Goal: Task Accomplishment & Management: Manage account settings

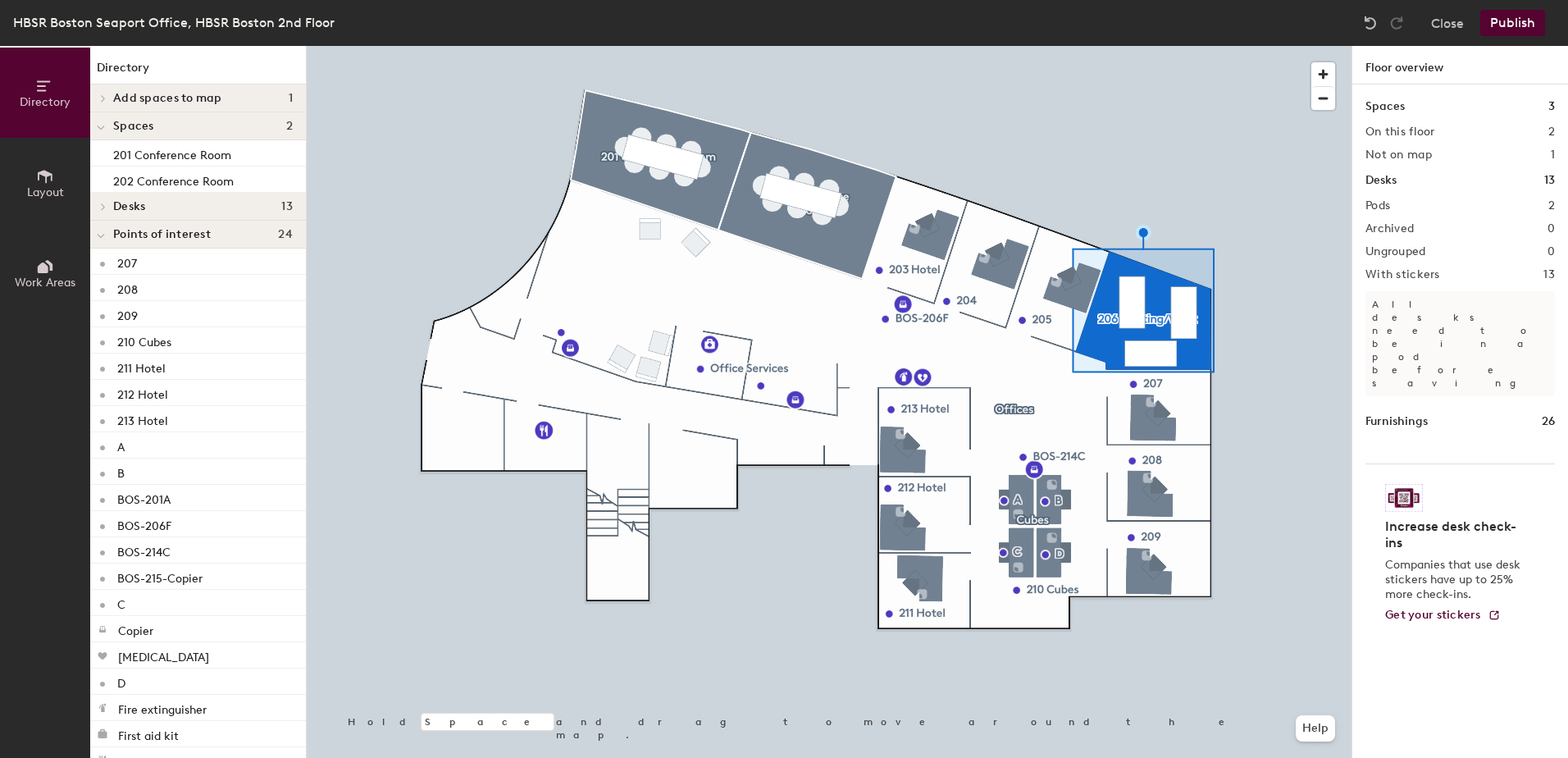
click at [932, 46] on div at bounding box center [829, 46] width 1045 height 0
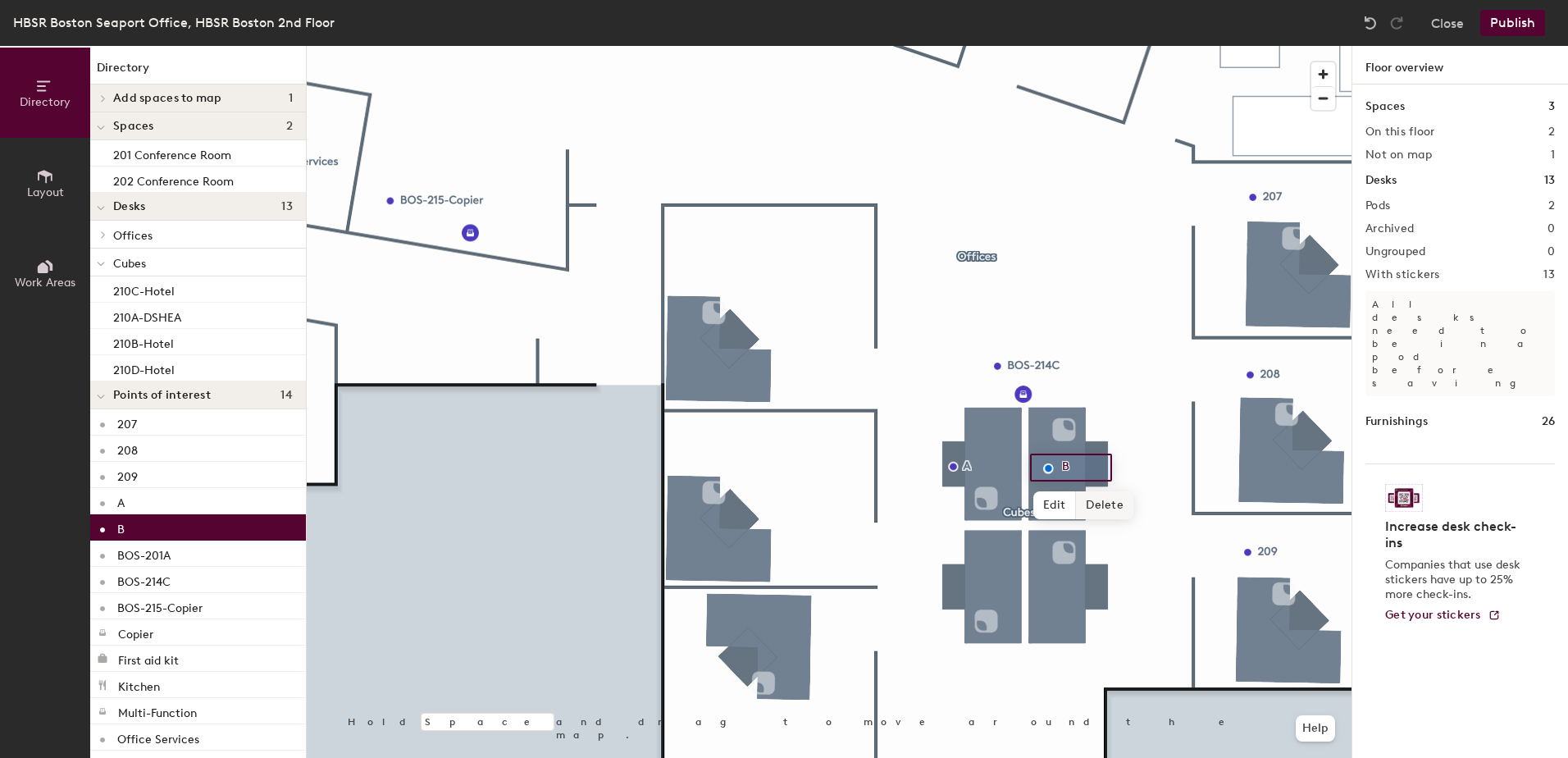
click at [1102, 498] on span "Delete" at bounding box center [1104, 505] width 57 height 28
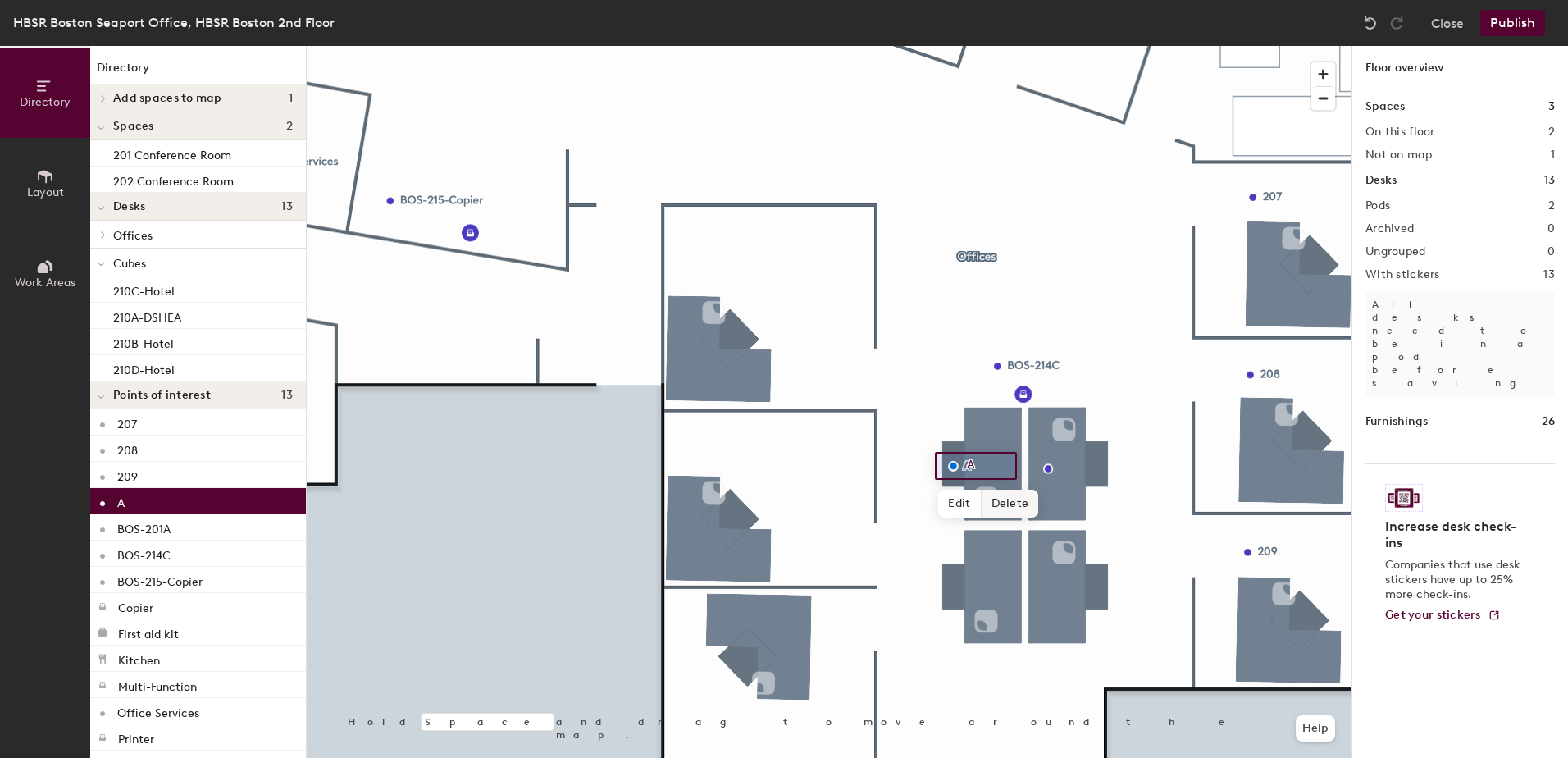
click at [1005, 500] on span "Delete" at bounding box center [1010, 504] width 57 height 28
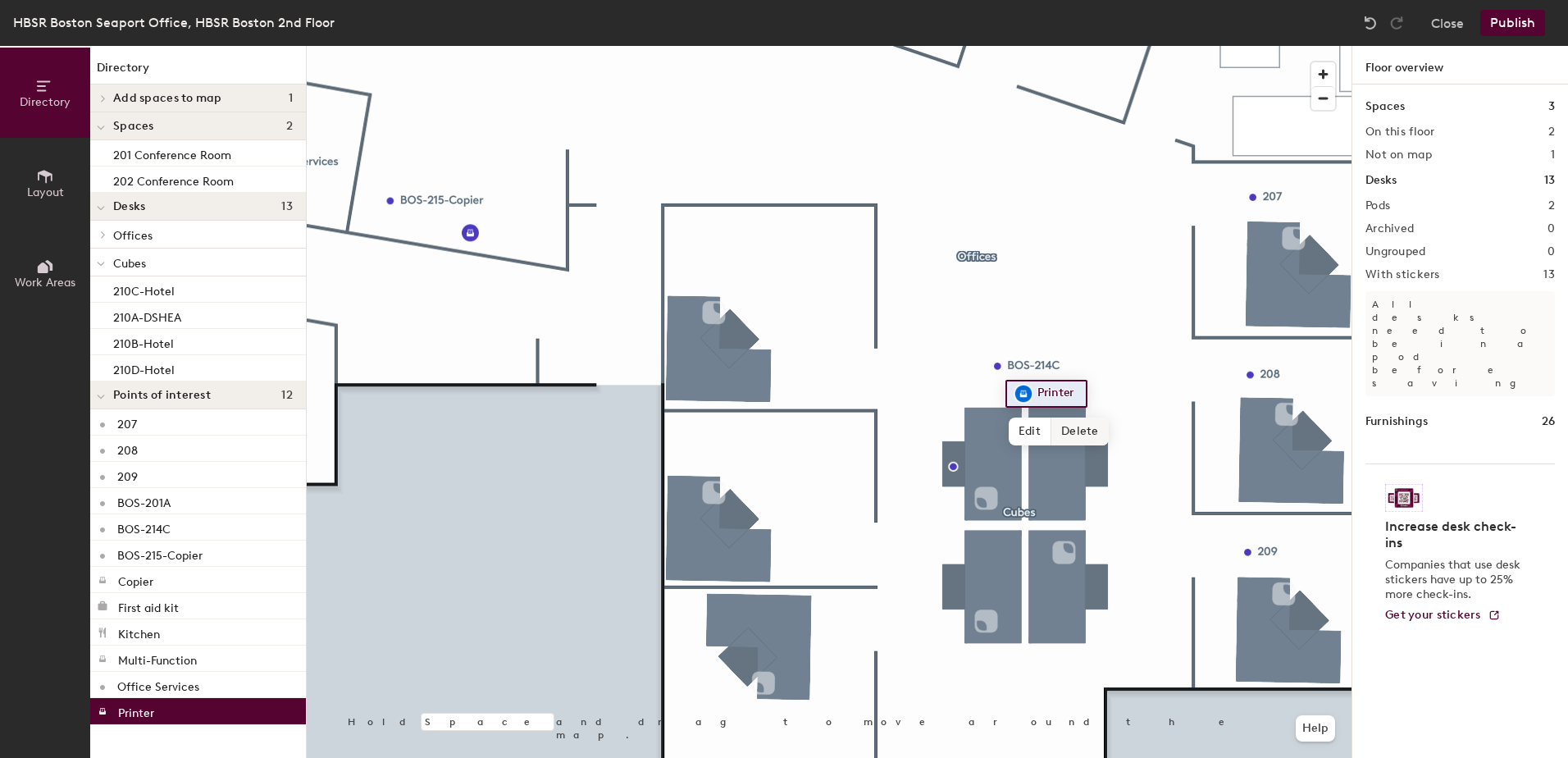
click at [1072, 427] on span "Delete" at bounding box center [1080, 432] width 57 height 28
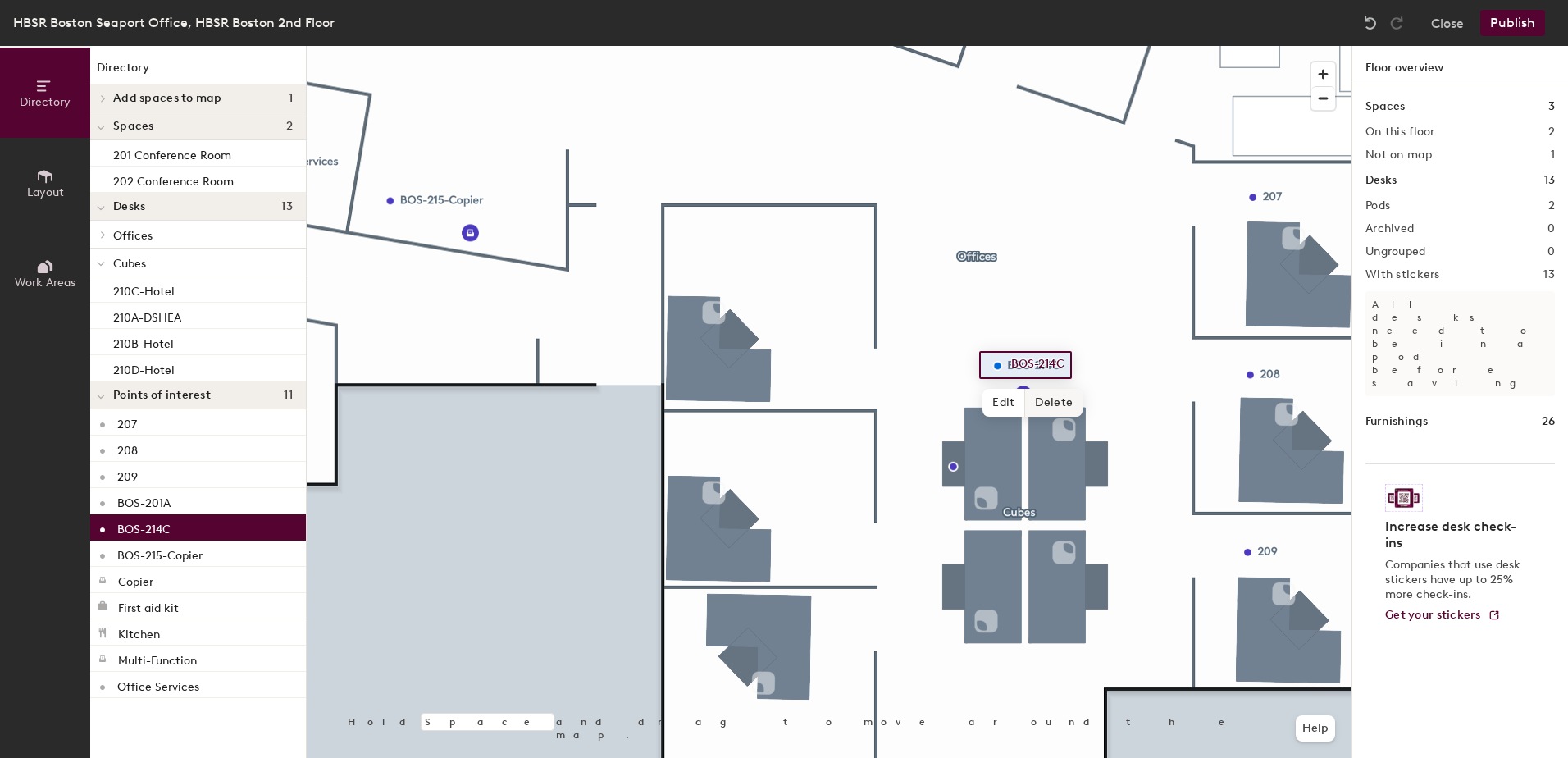
click at [1049, 407] on span "Delete" at bounding box center [1054, 403] width 57 height 28
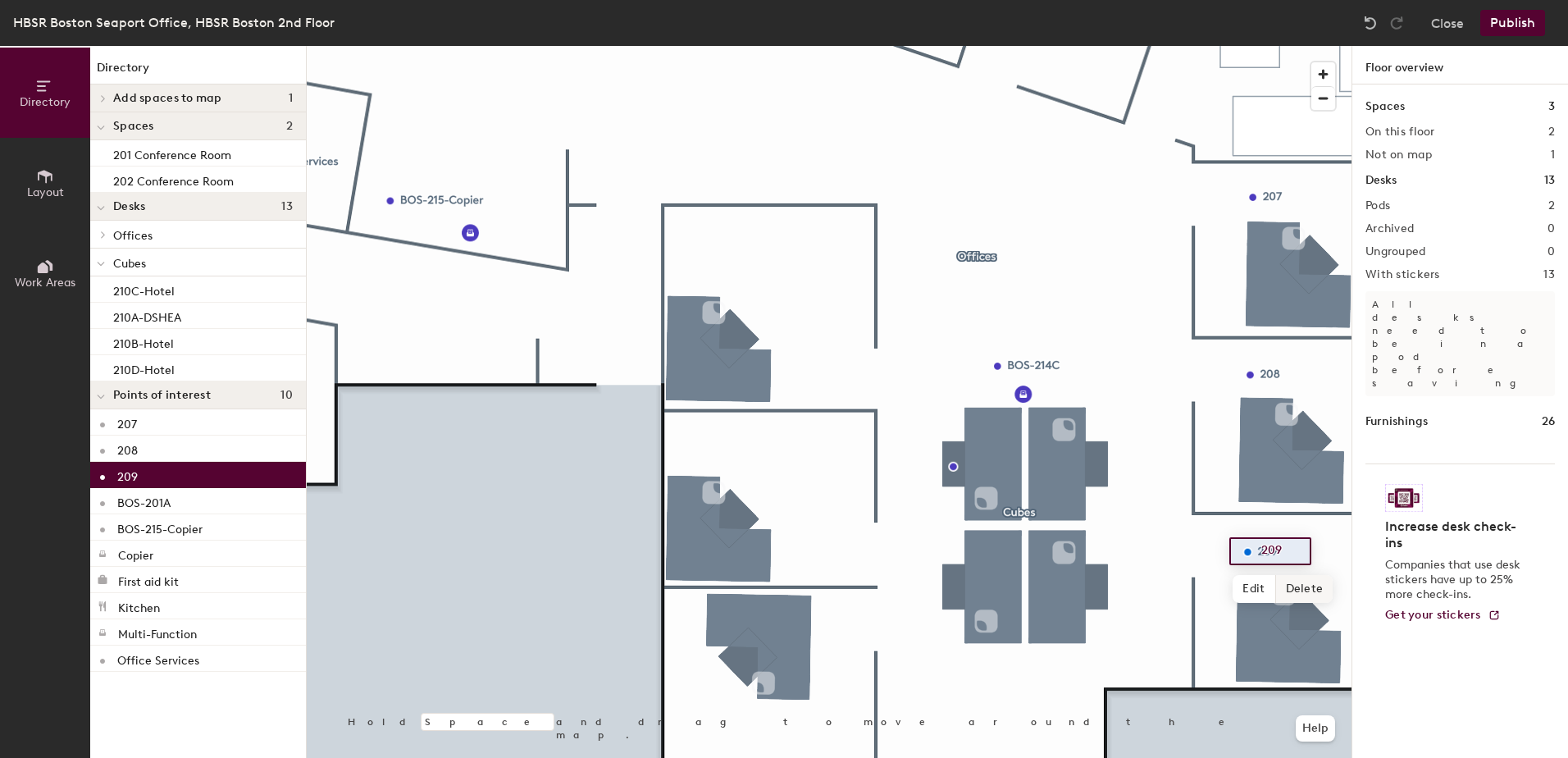
click at [1293, 582] on span "Delete" at bounding box center [1304, 589] width 57 height 28
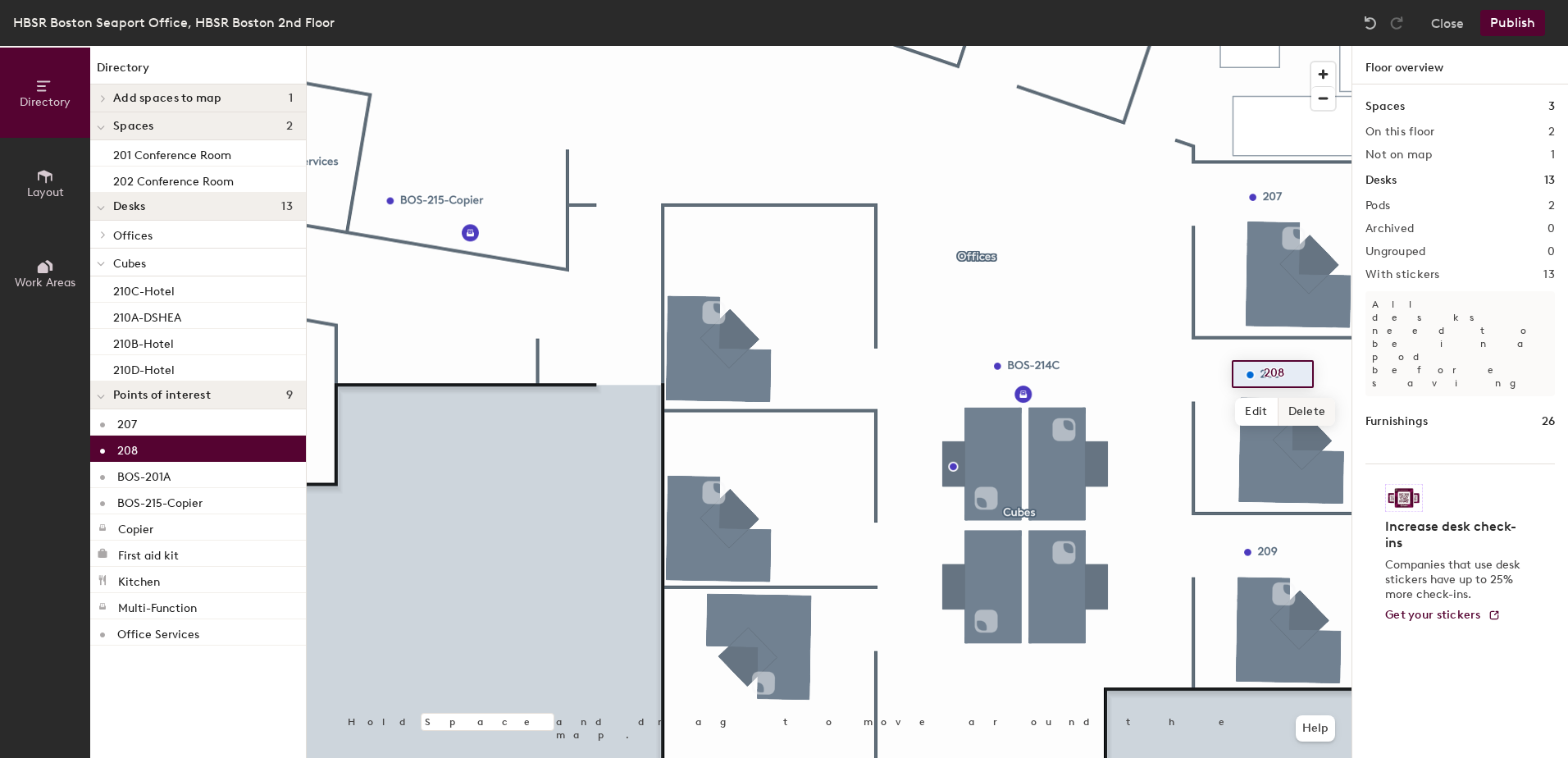
click at [1309, 416] on span "Delete" at bounding box center [1307, 411] width 57 height 28
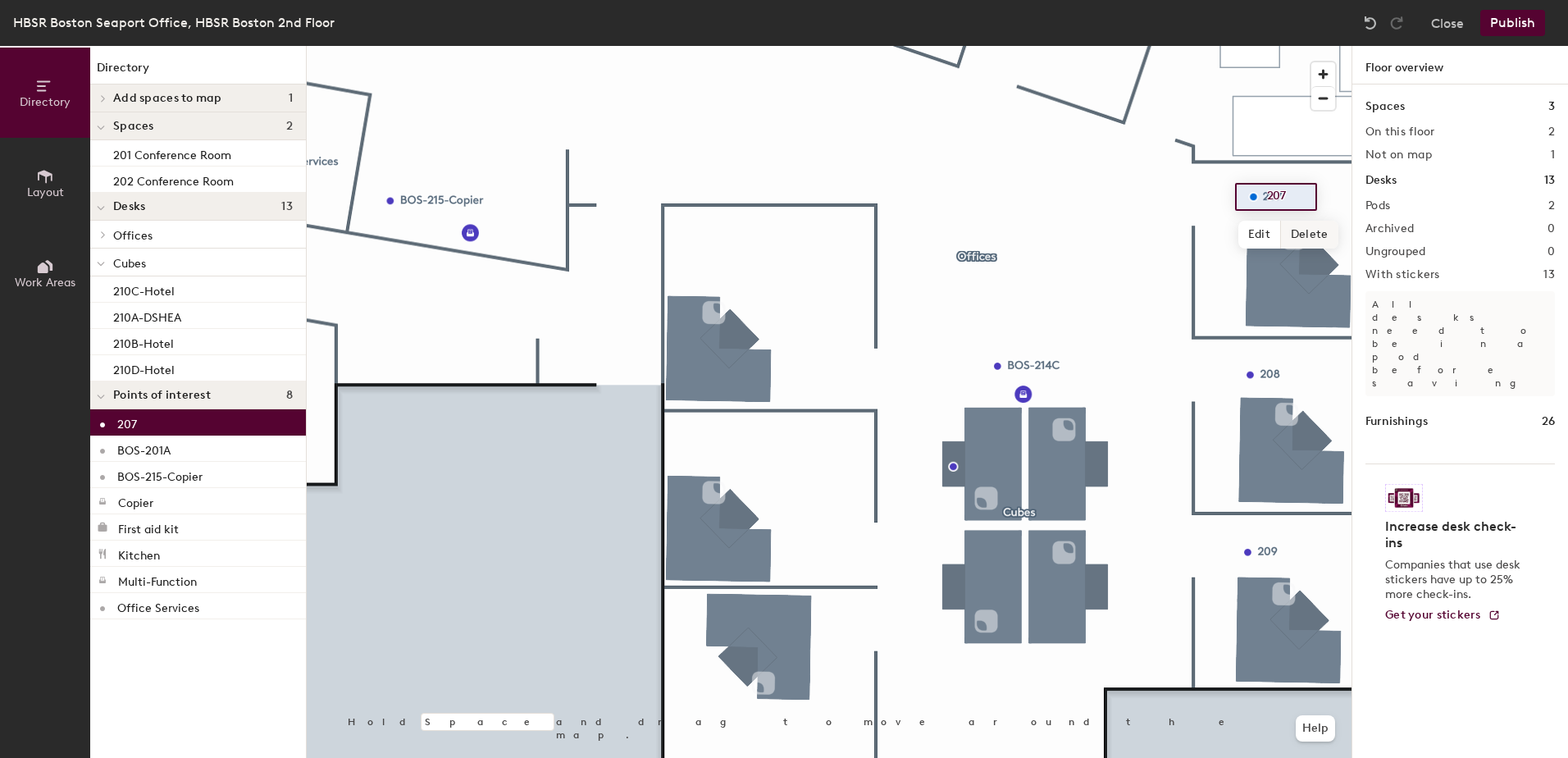
click at [1307, 231] on span "Delete" at bounding box center [1309, 235] width 57 height 28
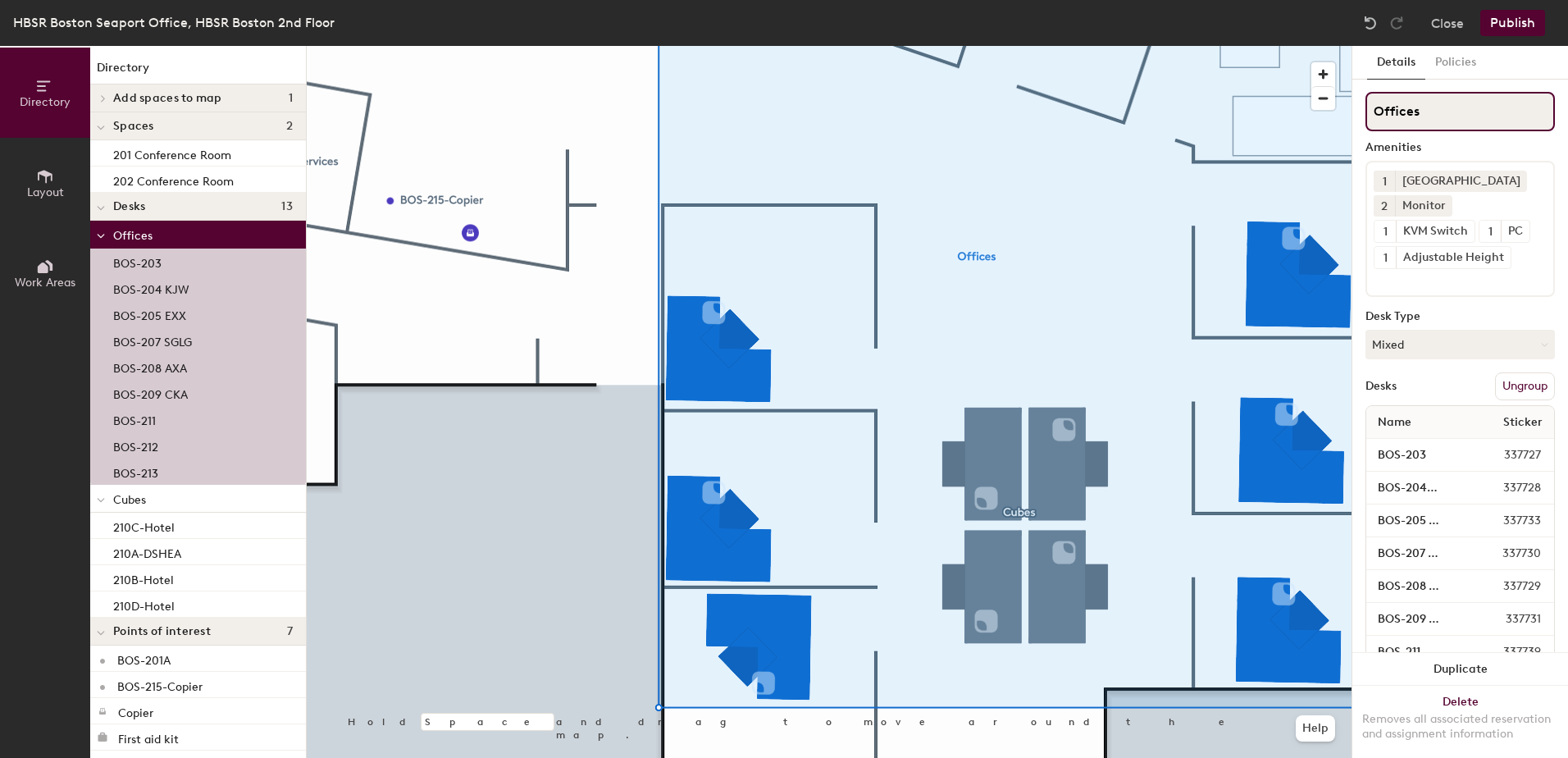
click at [1331, 117] on div "Directory Layout Work Areas Directory Add spaces to map 1 206 Meeting/Work Spac…" at bounding box center [784, 401] width 1568 height 711
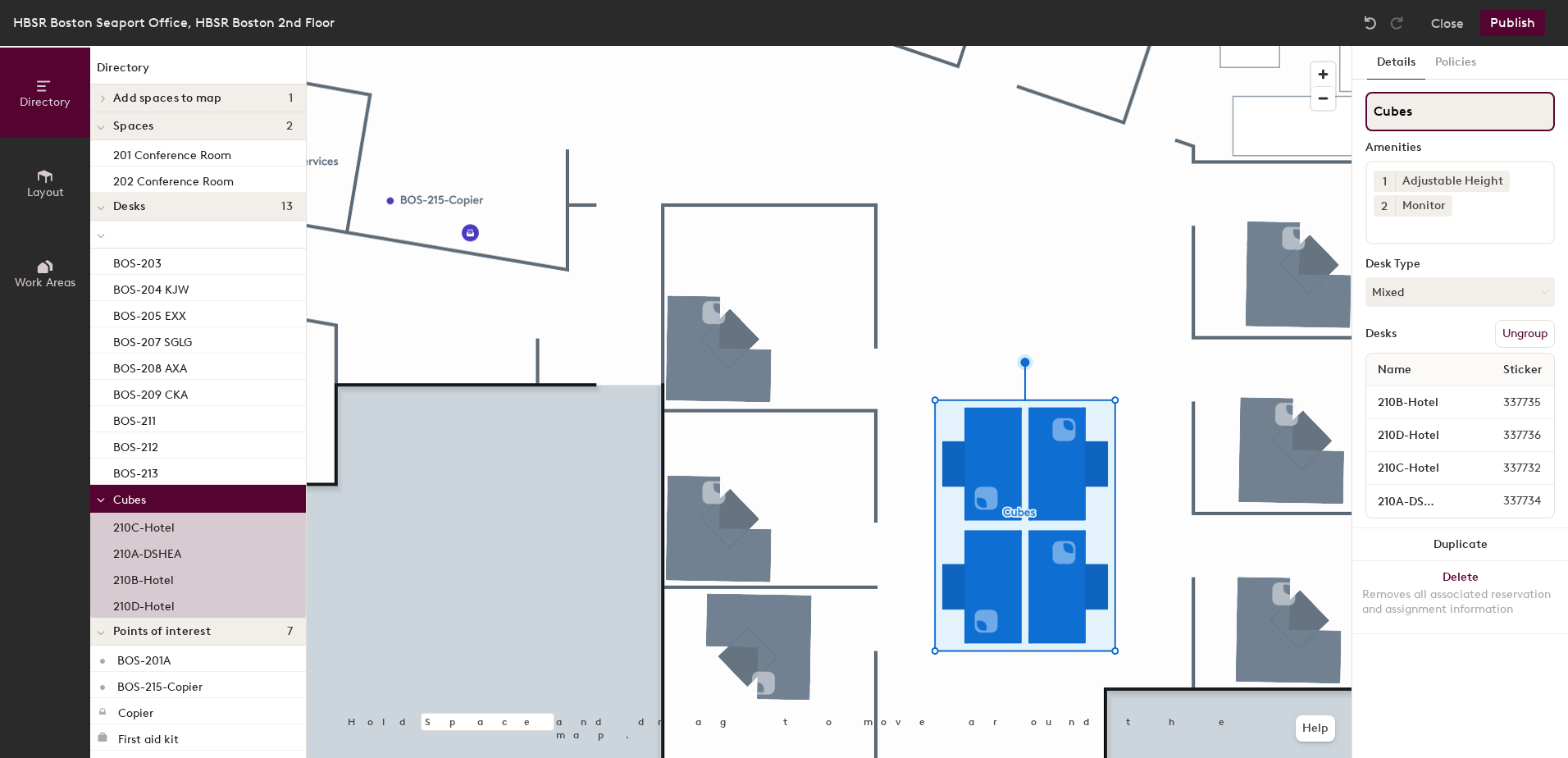
click at [1008, 93] on div "Directory Layout Work Areas Directory Add spaces to map 1 206 Meeting/Work Spac…" at bounding box center [784, 401] width 1568 height 711
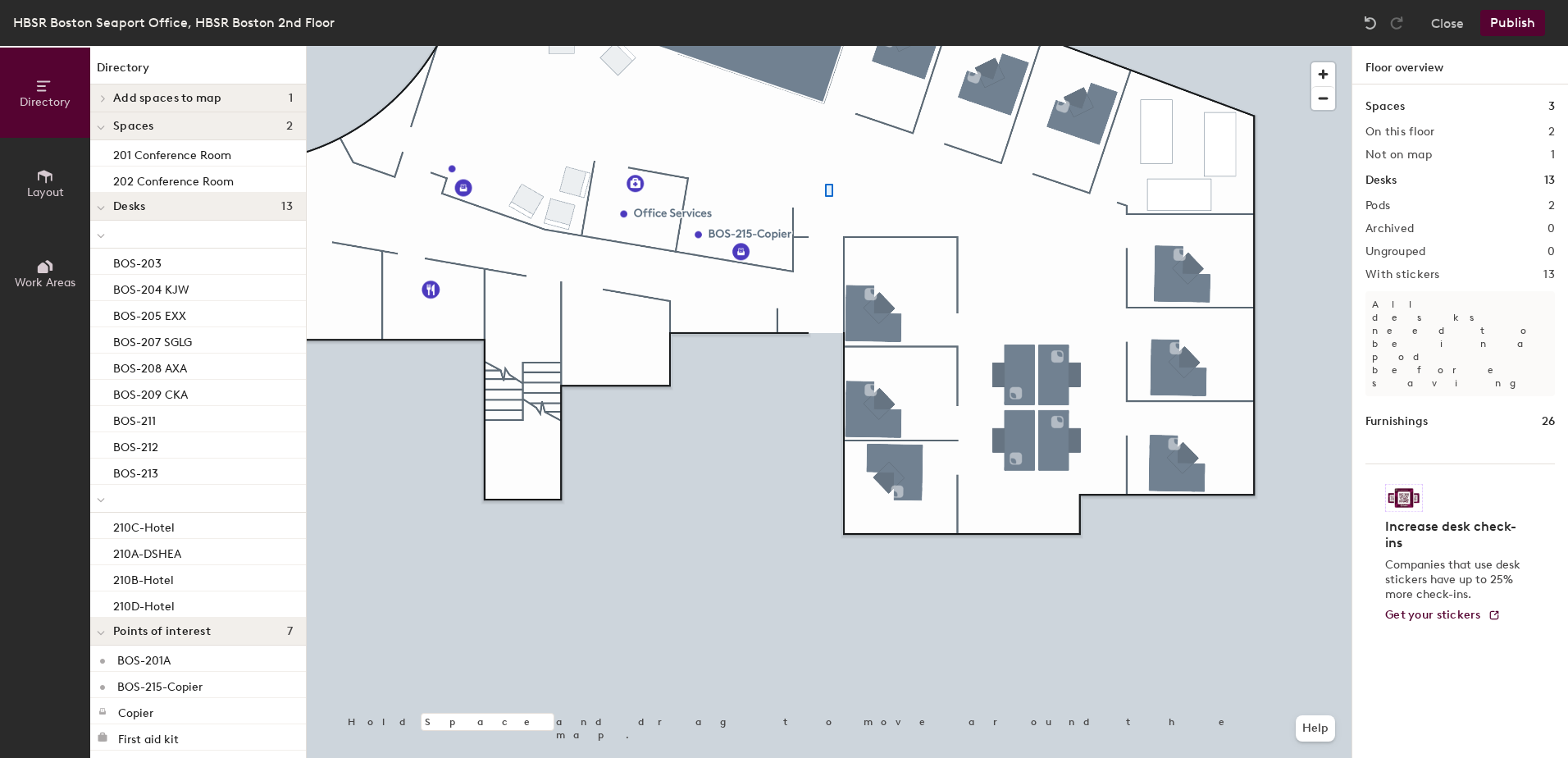
drag, startPoint x: 1455, startPoint y: 110, endPoint x: 842, endPoint y: 210, distance: 621.1
click at [844, 46] on div at bounding box center [829, 46] width 1045 height 0
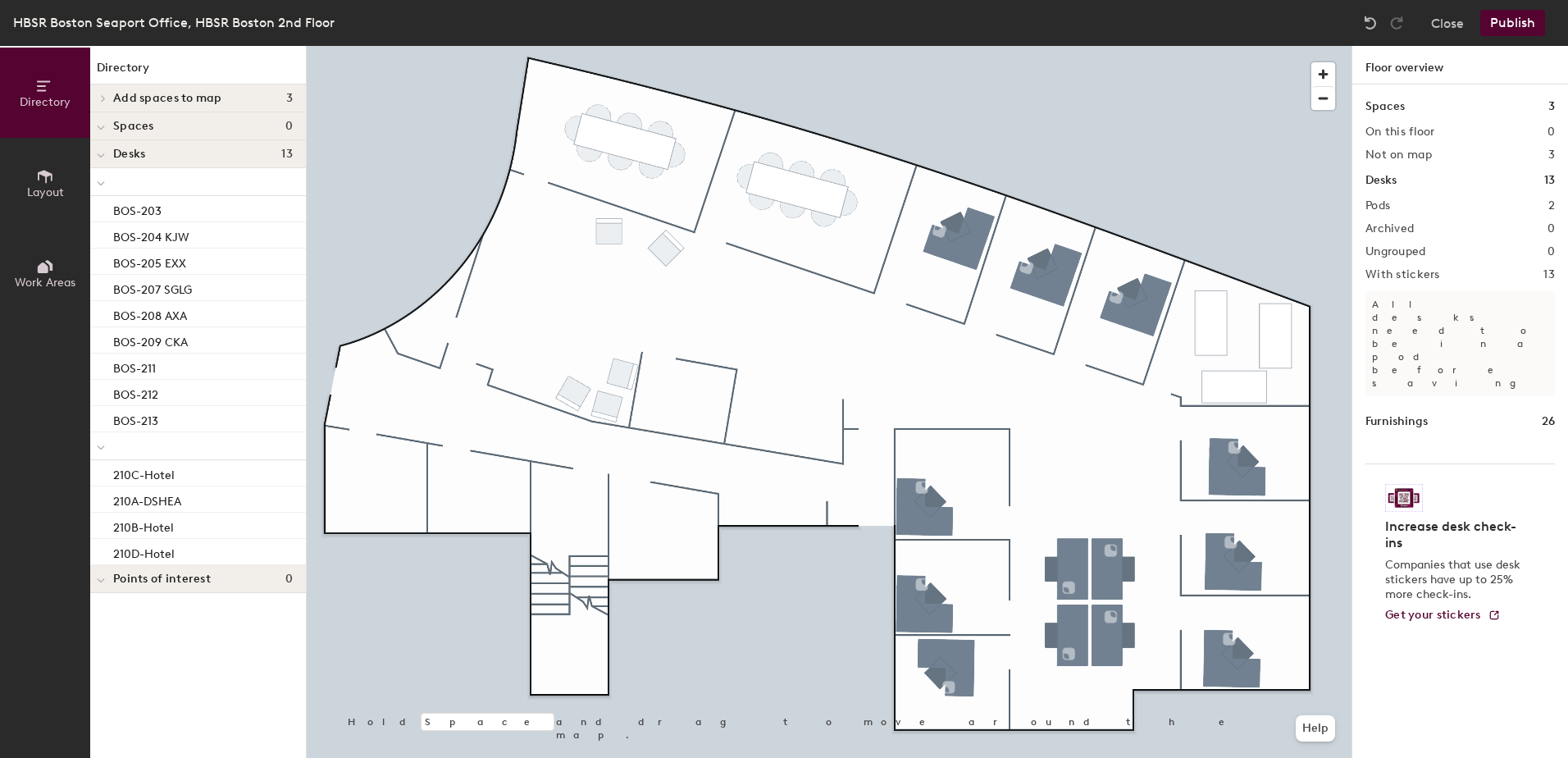
click at [943, 46] on div at bounding box center [829, 46] width 1045 height 0
click at [1454, 25] on button "Close" at bounding box center [1447, 23] width 33 height 26
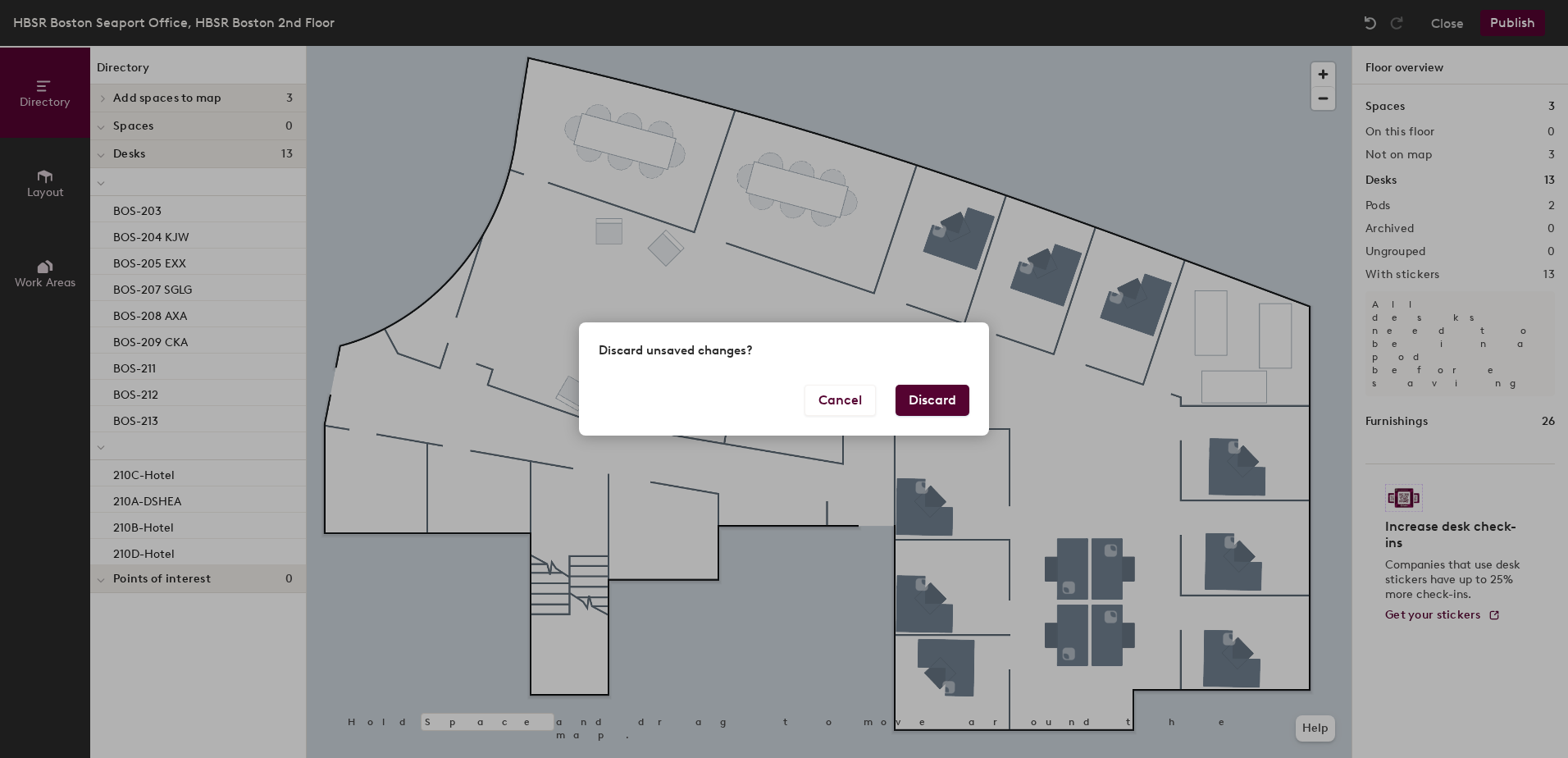
click at [939, 391] on button "Discard" at bounding box center [932, 399] width 74 height 31
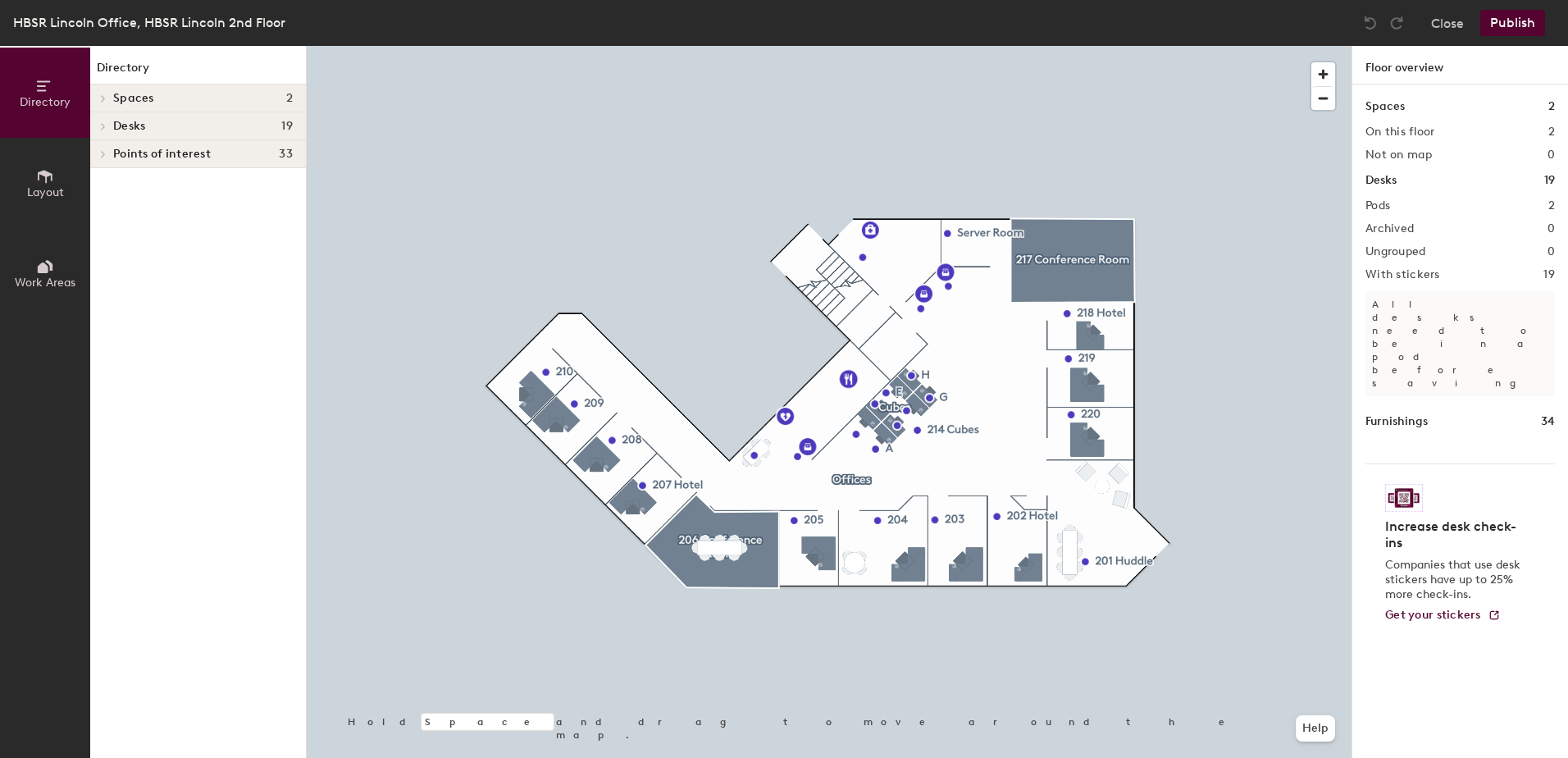
click at [770, 46] on div at bounding box center [829, 46] width 1045 height 0
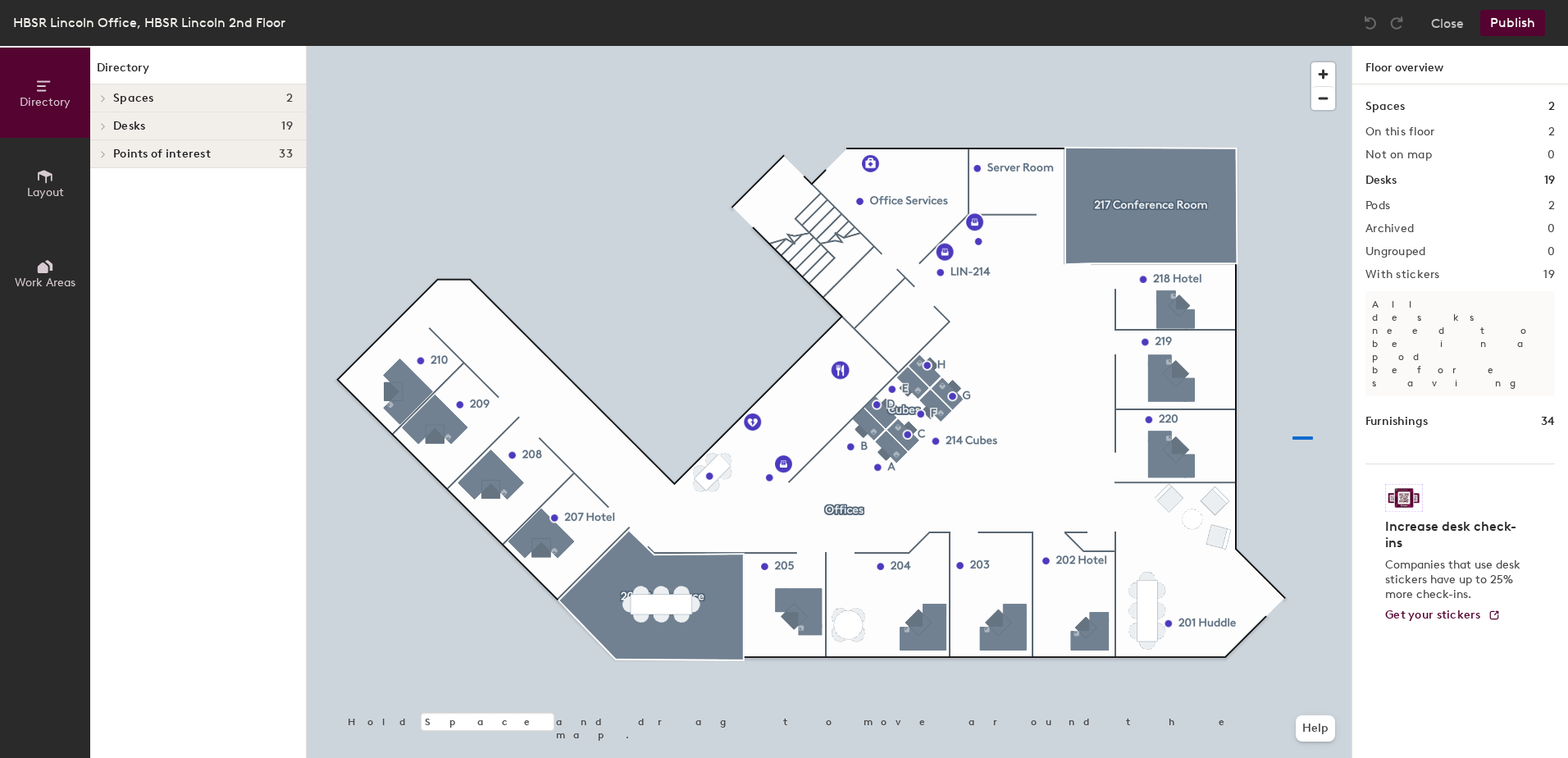
click at [1292, 46] on div at bounding box center [829, 46] width 1045 height 0
click at [1309, 46] on div at bounding box center [829, 46] width 1045 height 0
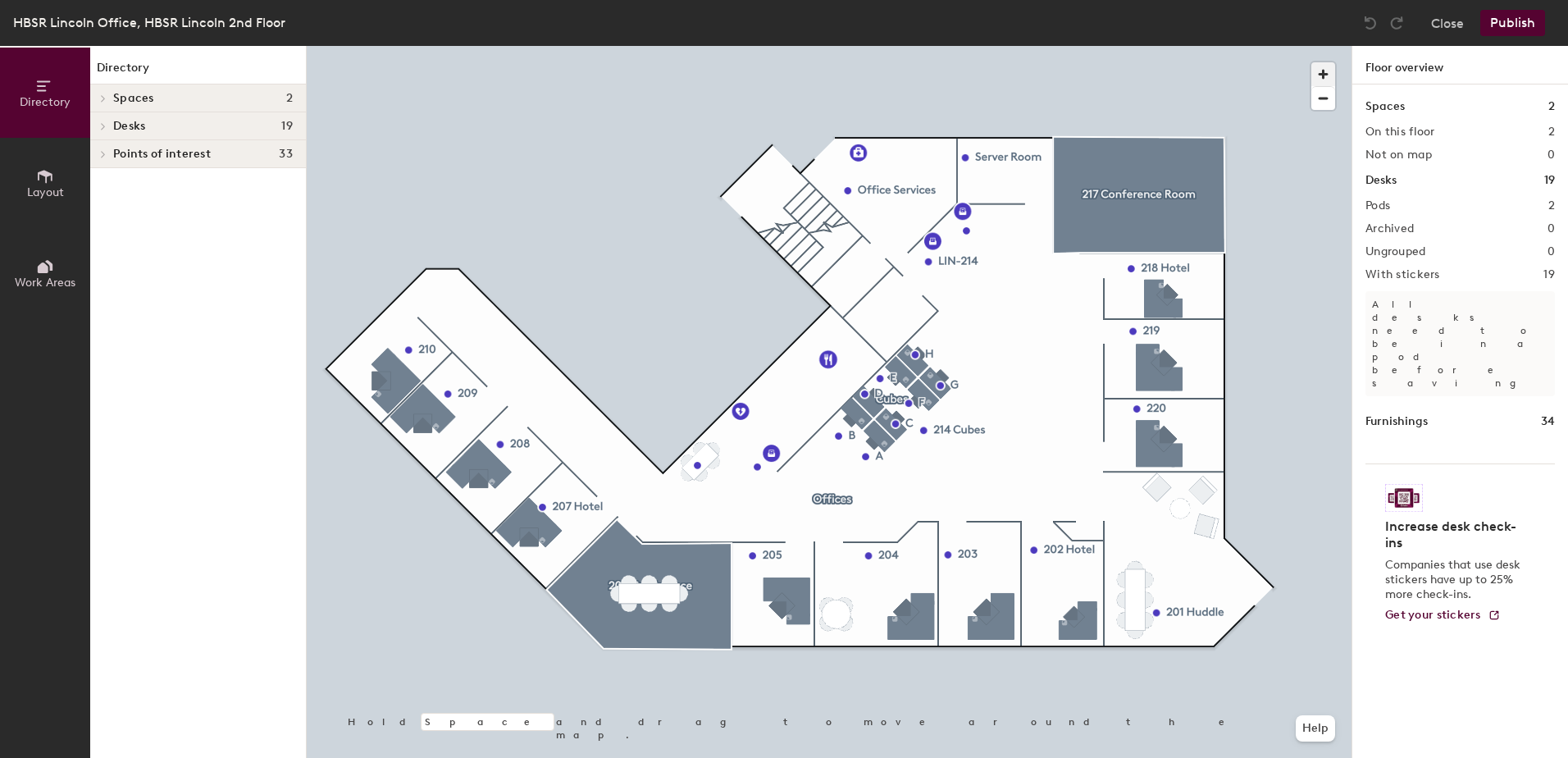
click at [1328, 78] on span "button" at bounding box center [1323, 74] width 23 height 23
click at [1328, 104] on span "button" at bounding box center [1323, 98] width 23 height 23
click at [1312, 86] on button "button" at bounding box center [1323, 97] width 23 height 23
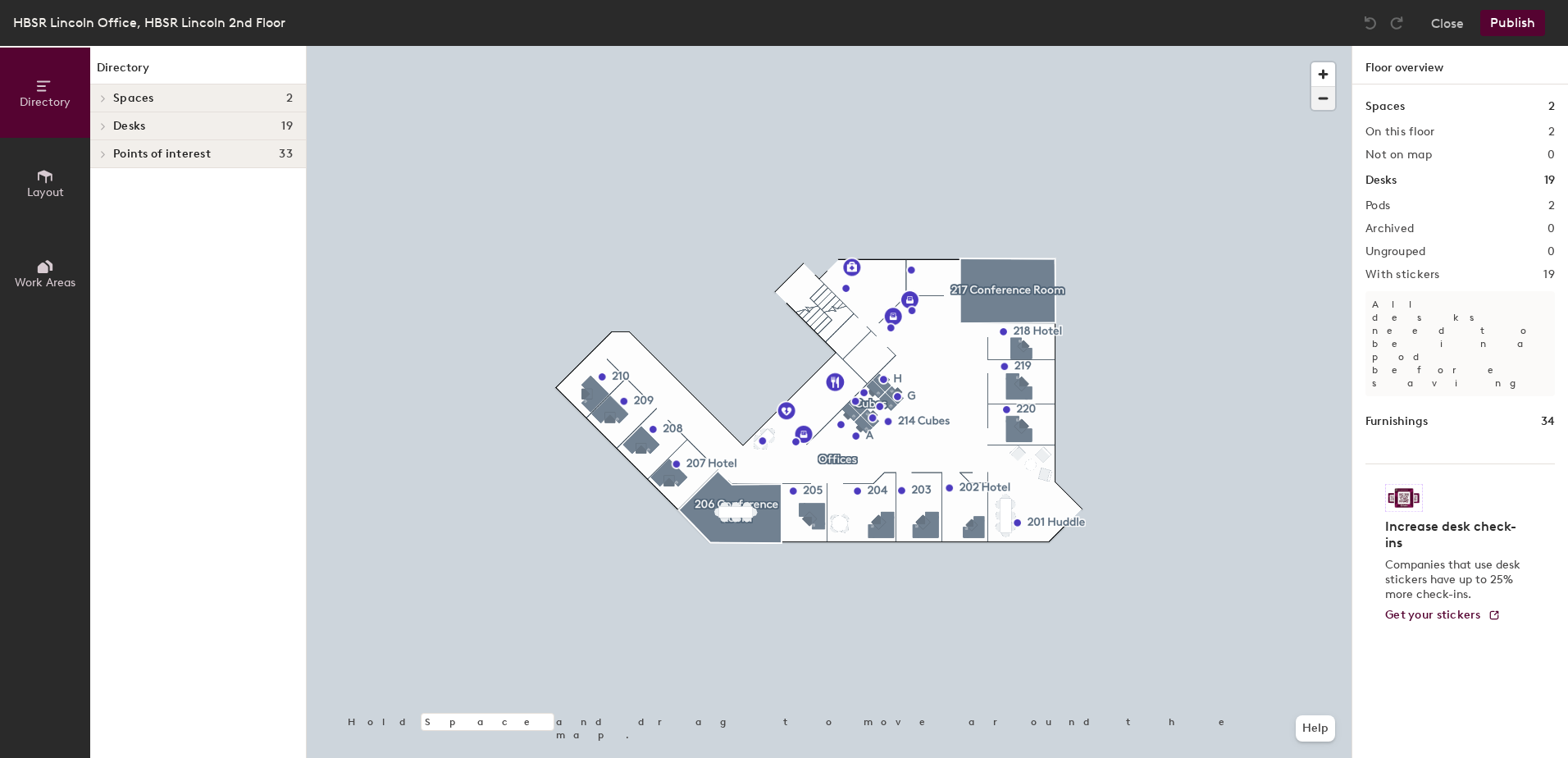
click at [1312, 86] on button "button" at bounding box center [1323, 97] width 23 height 23
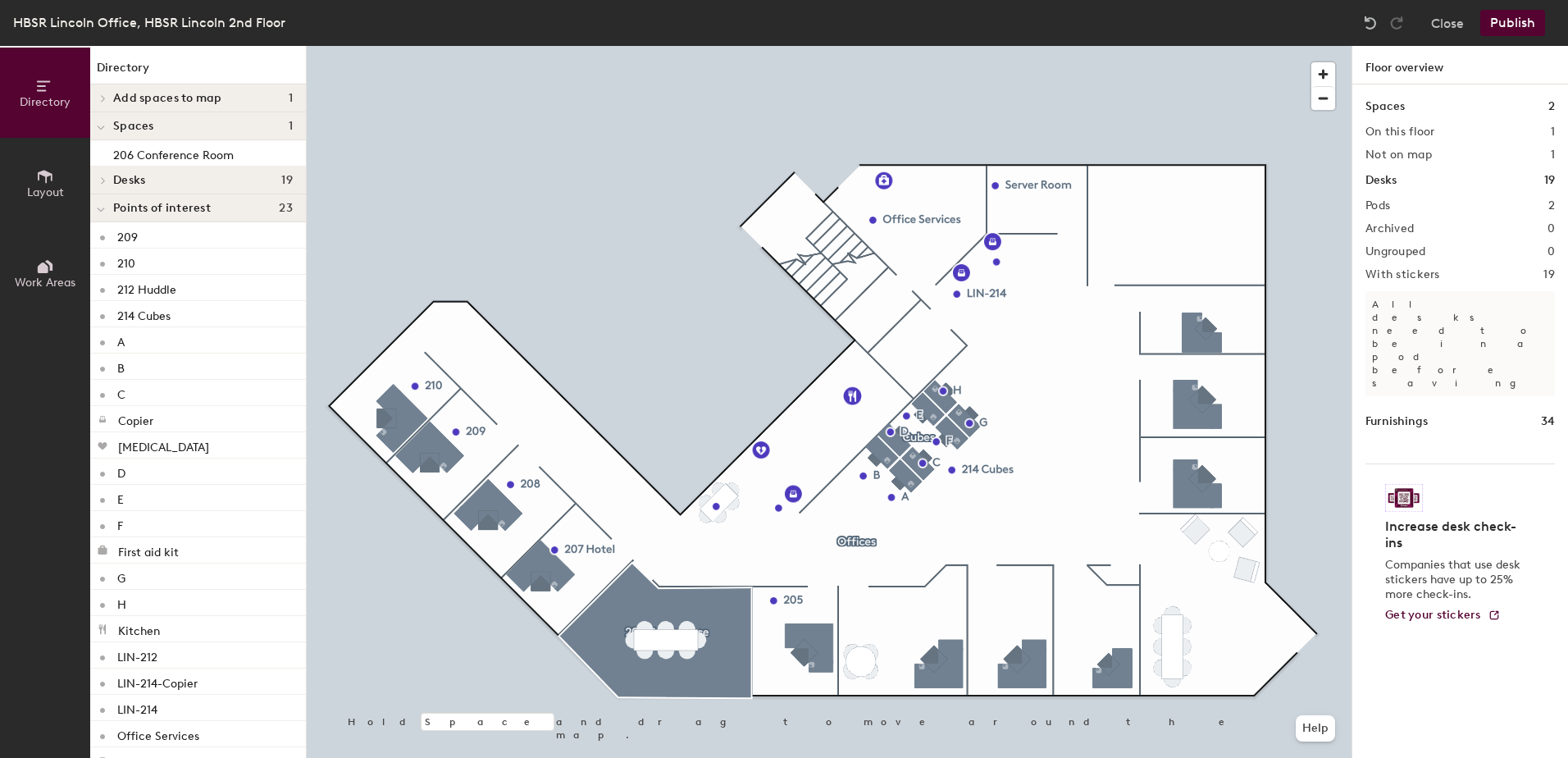
click at [471, 46] on div at bounding box center [829, 46] width 1045 height 0
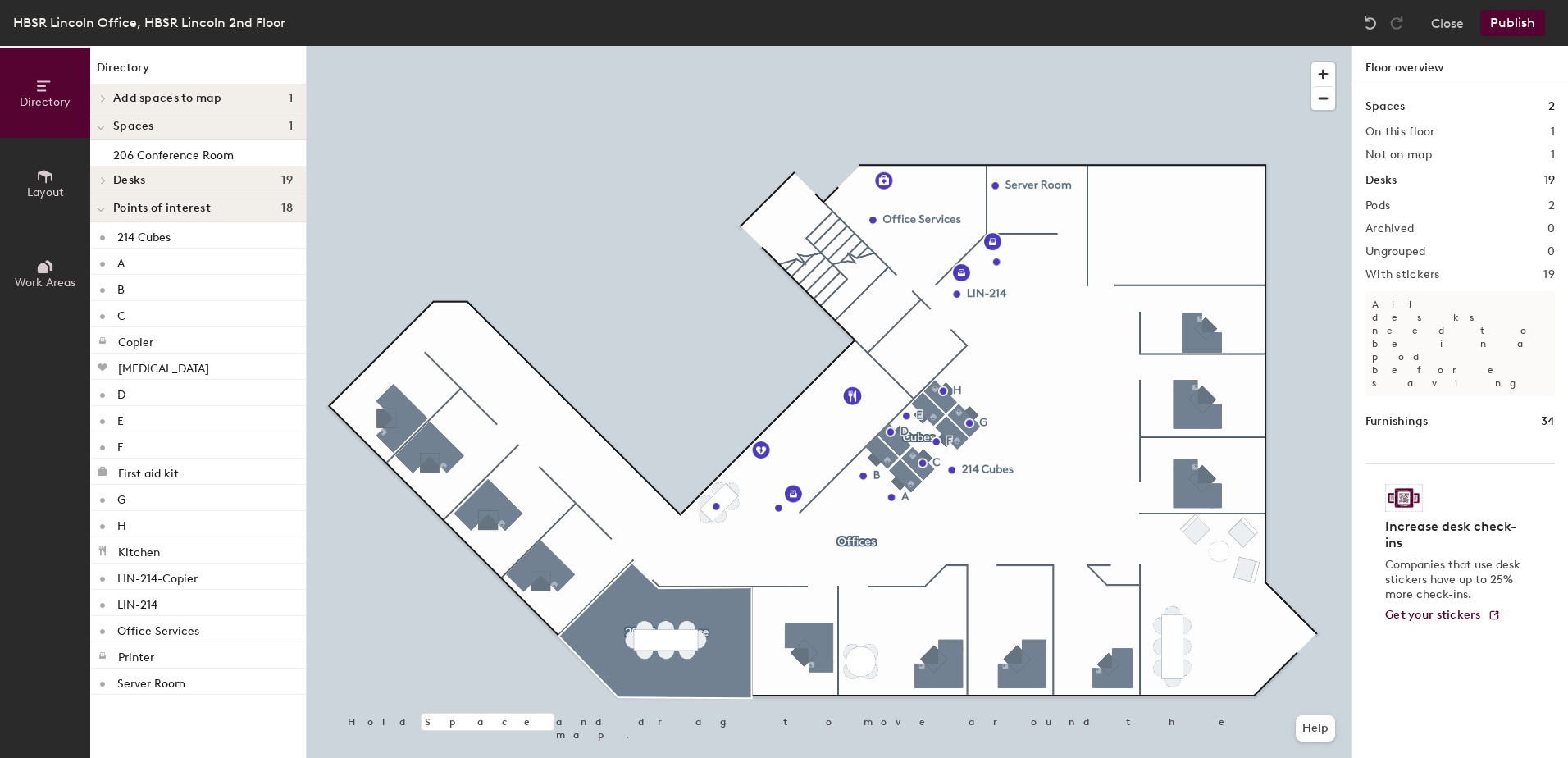
click at [764, 46] on div at bounding box center [829, 46] width 1045 height 0
click at [885, 46] on div at bounding box center [829, 46] width 1045 height 0
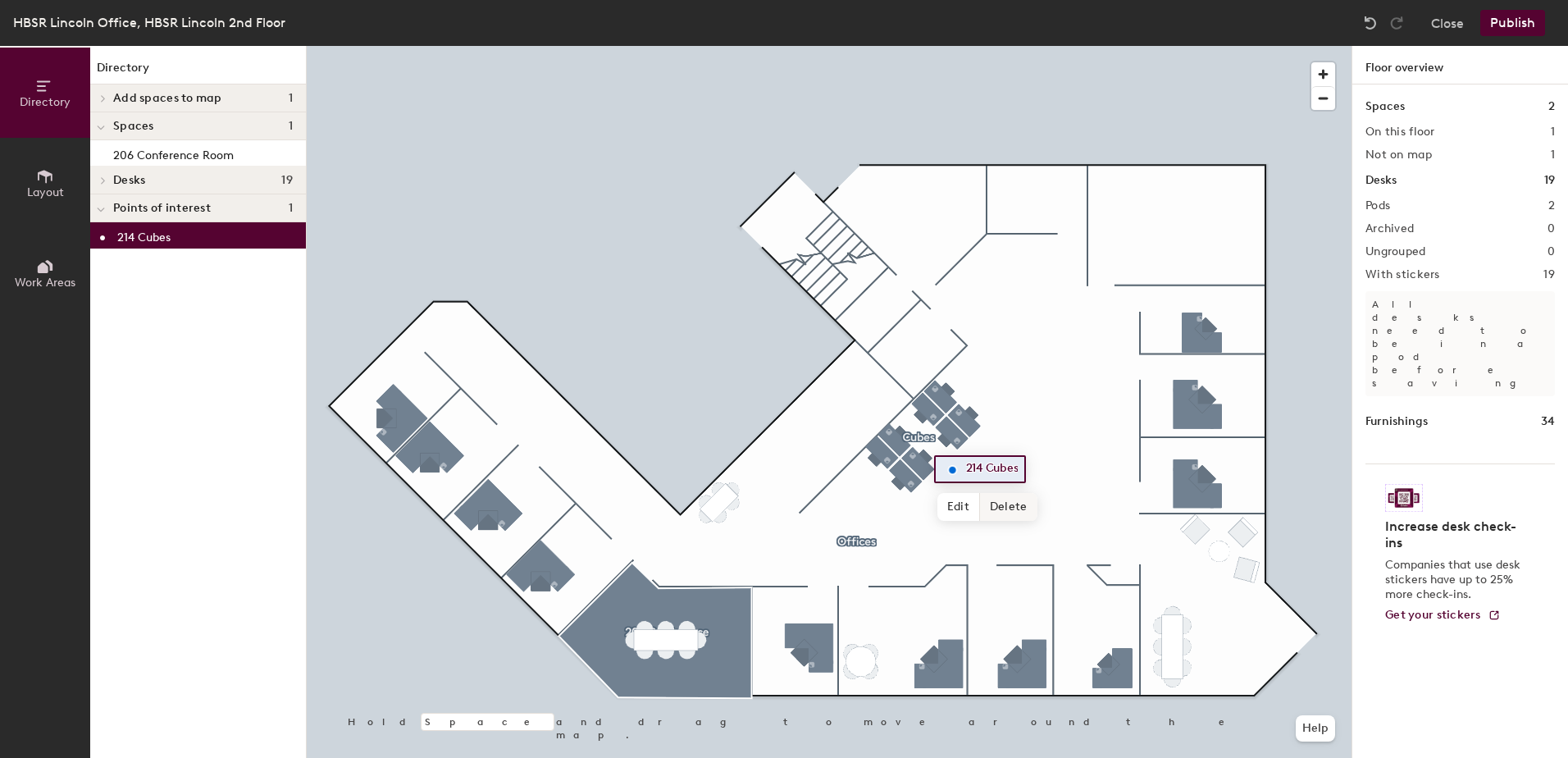
click at [994, 504] on span "Delete" at bounding box center [1008, 507] width 57 height 28
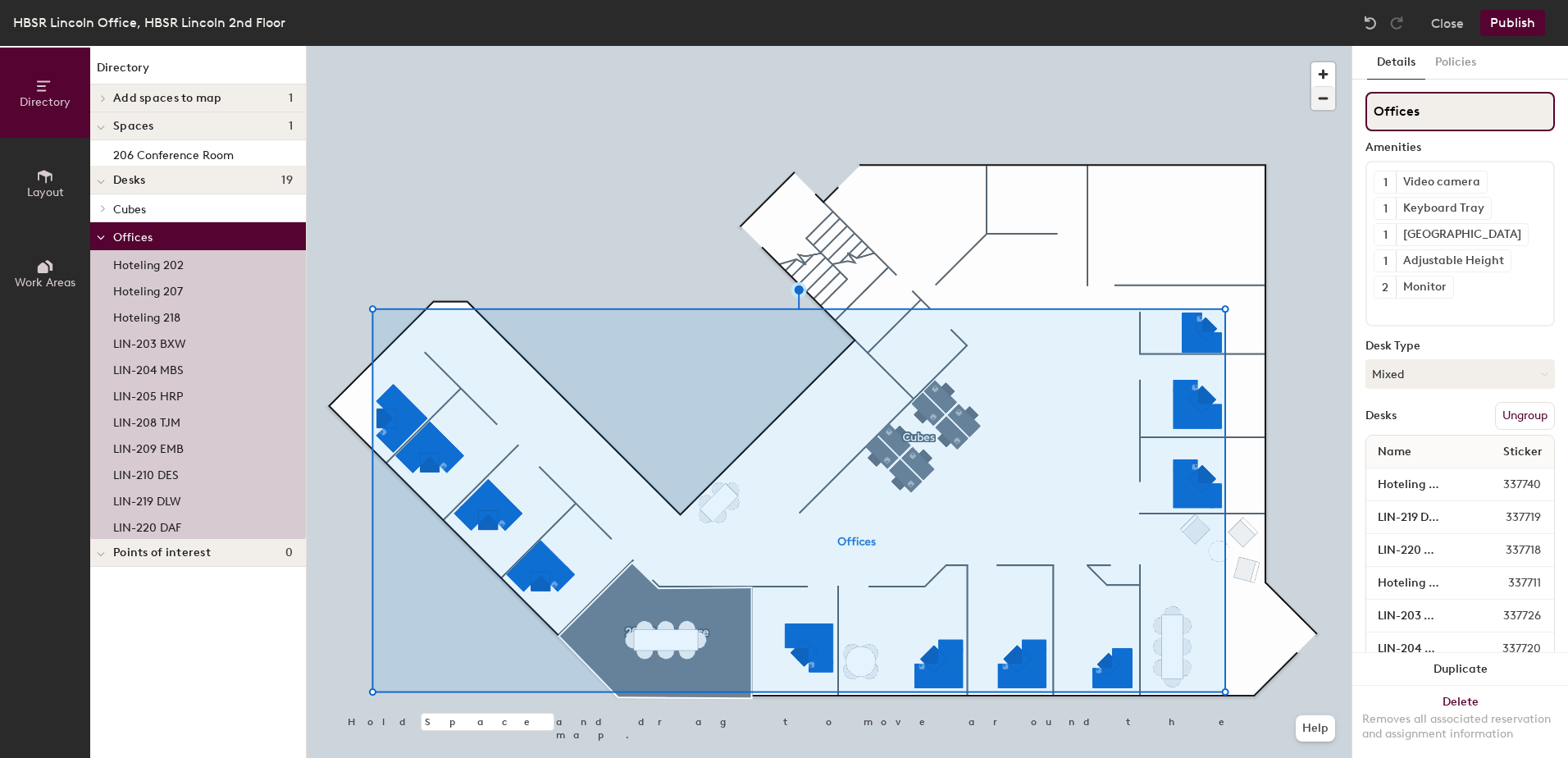
drag, startPoint x: 1428, startPoint y: 121, endPoint x: 1329, endPoint y: 99, distance: 101.4
click at [1330, 99] on div "Directory Layout Work Areas Directory Add spaces to map 1 217 Conference Room S…" at bounding box center [784, 401] width 1568 height 711
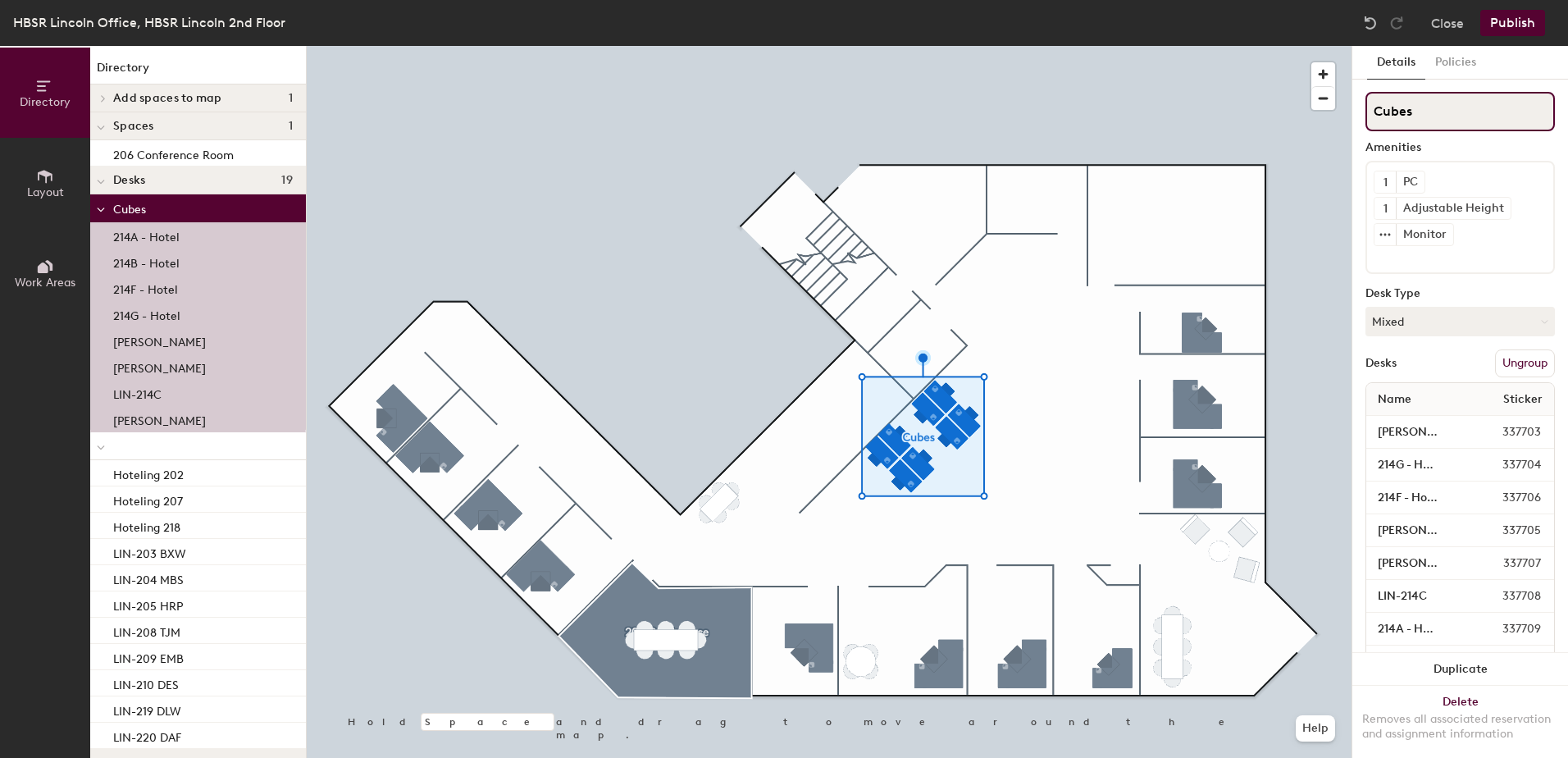
click at [1062, 88] on div "Directory Layout Work Areas Directory Add spaces to map 1 217 Conference Room S…" at bounding box center [784, 401] width 1568 height 711
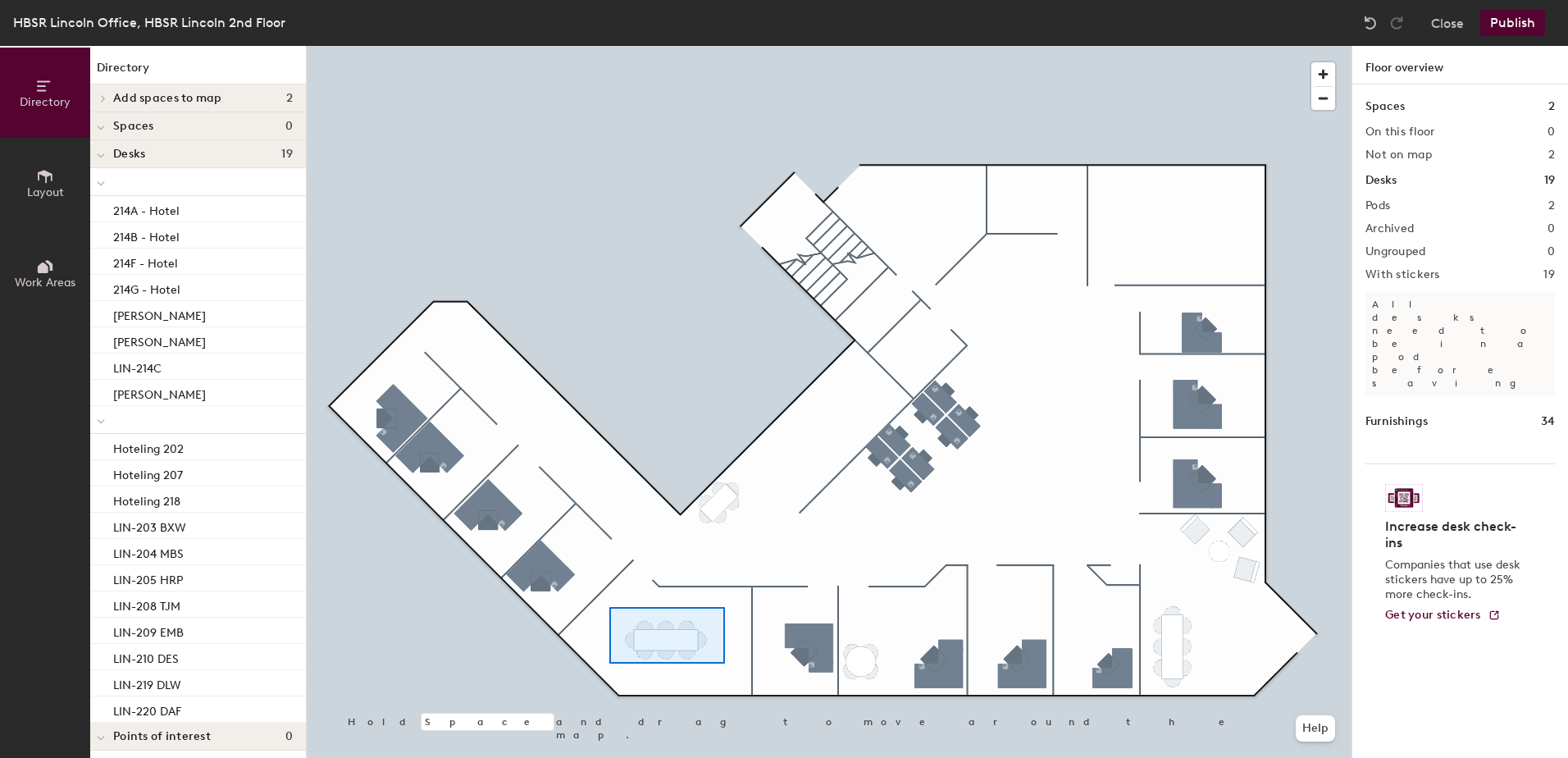
drag, startPoint x: 1451, startPoint y: 116, endPoint x: 607, endPoint y: 613, distance: 979.5
click at [607, 46] on div at bounding box center [829, 46] width 1045 height 0
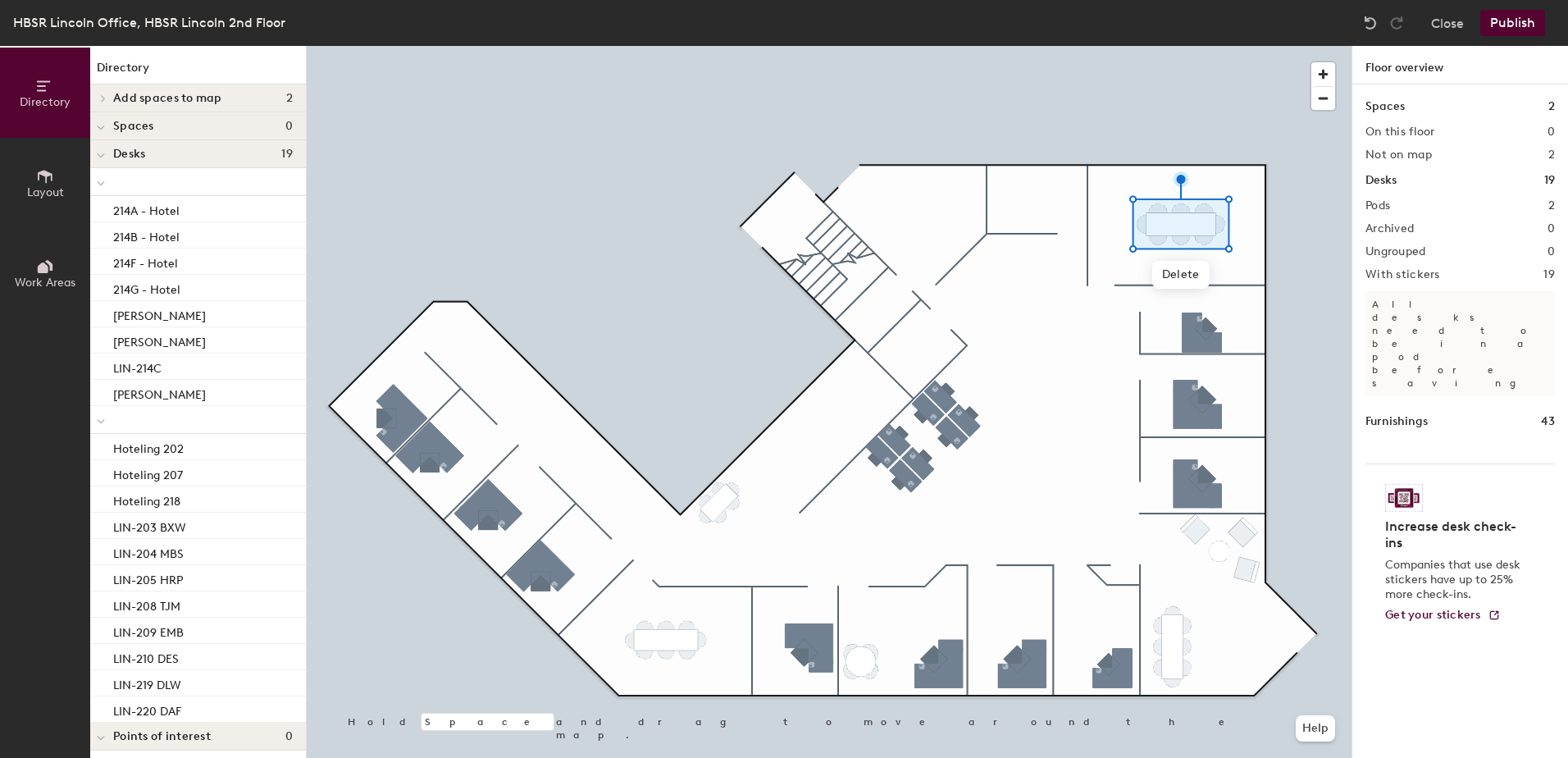
click at [1072, 46] on div at bounding box center [829, 46] width 1045 height 0
click at [1029, 46] on div at bounding box center [829, 46] width 1045 height 0
click at [1337, 46] on div at bounding box center [829, 46] width 1045 height 0
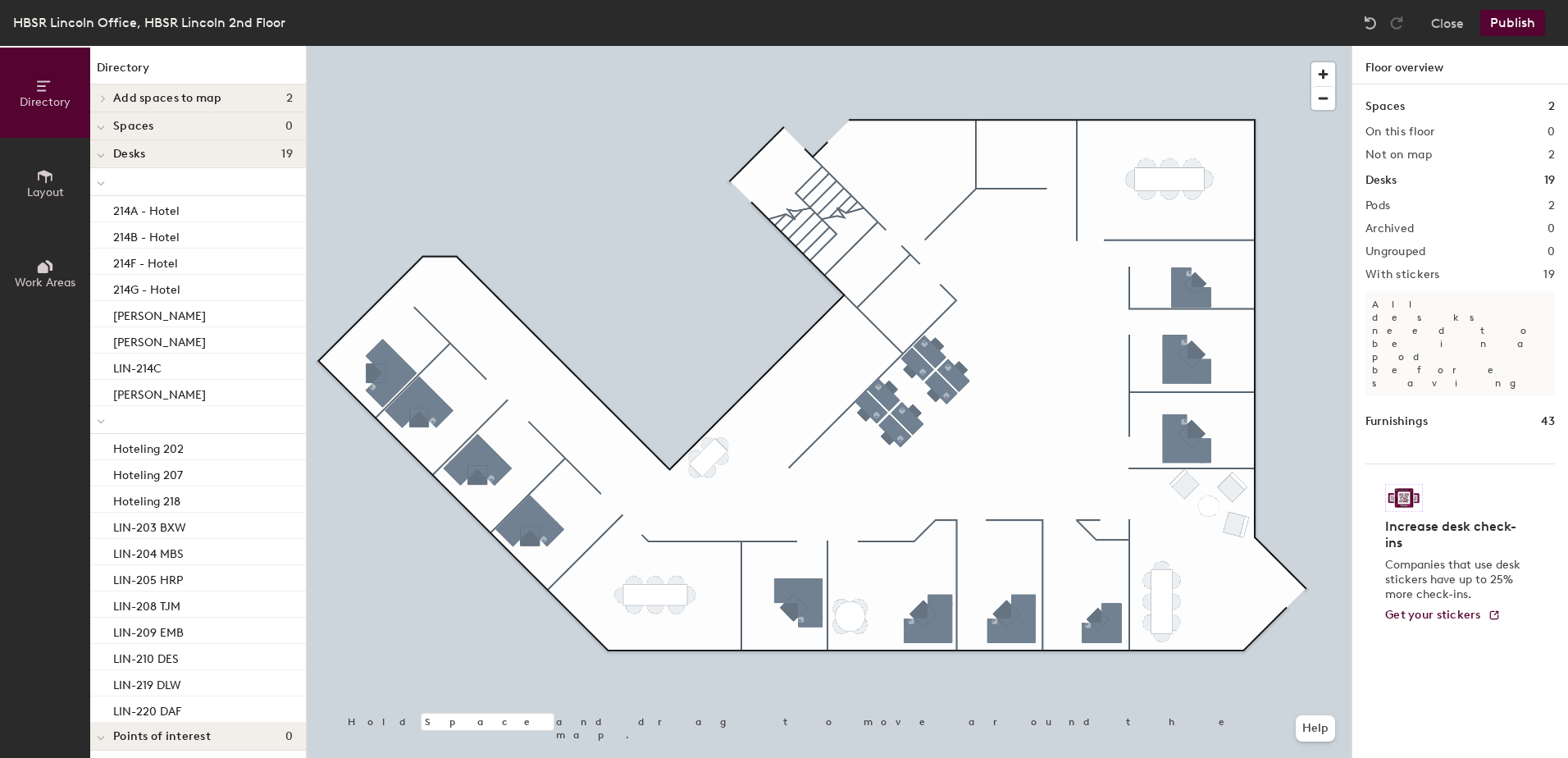
click at [1309, 46] on div at bounding box center [829, 46] width 1045 height 0
click at [1446, 13] on button "Close" at bounding box center [1447, 23] width 33 height 26
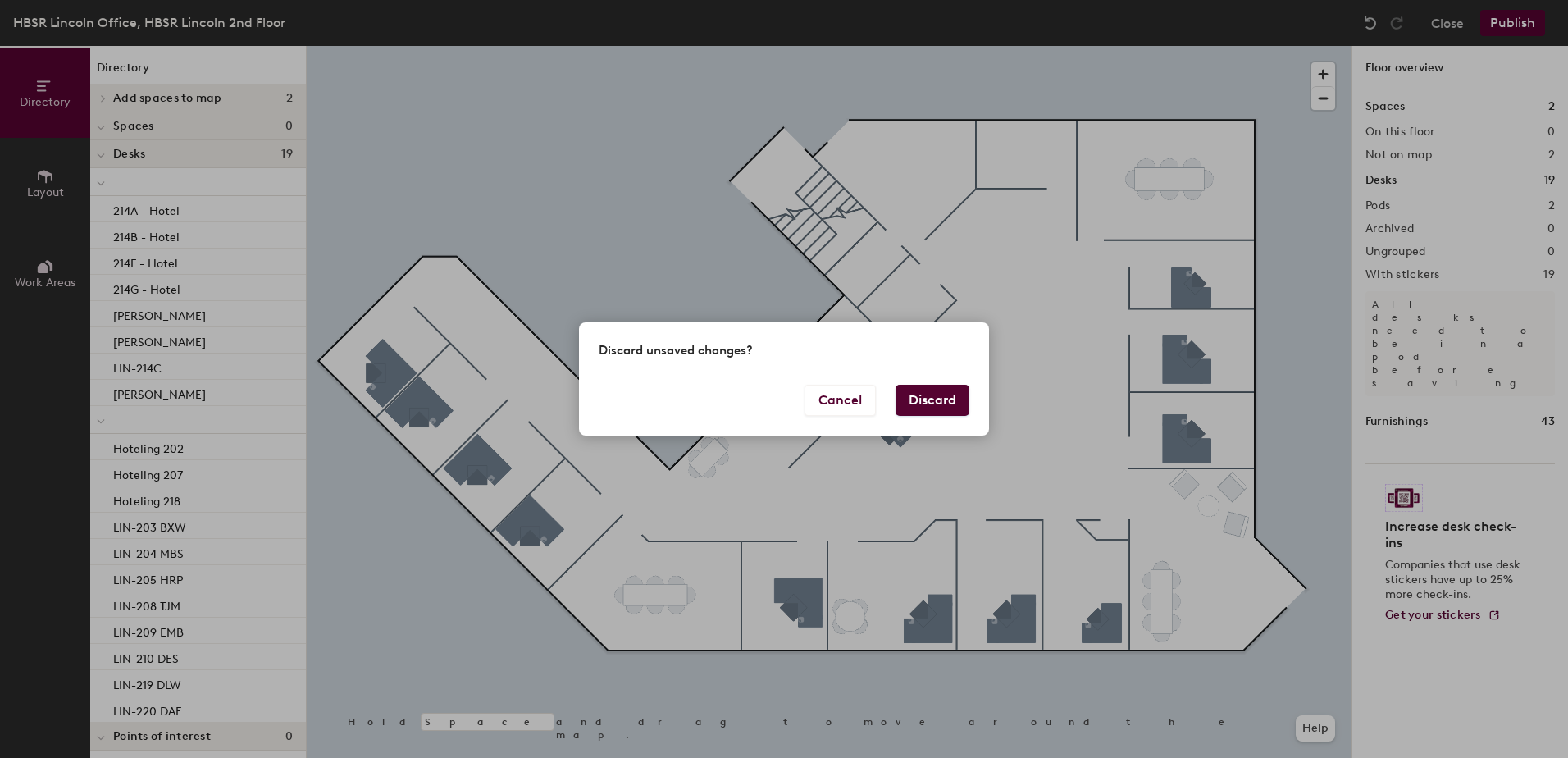
click at [912, 404] on button "Discard" at bounding box center [932, 399] width 74 height 31
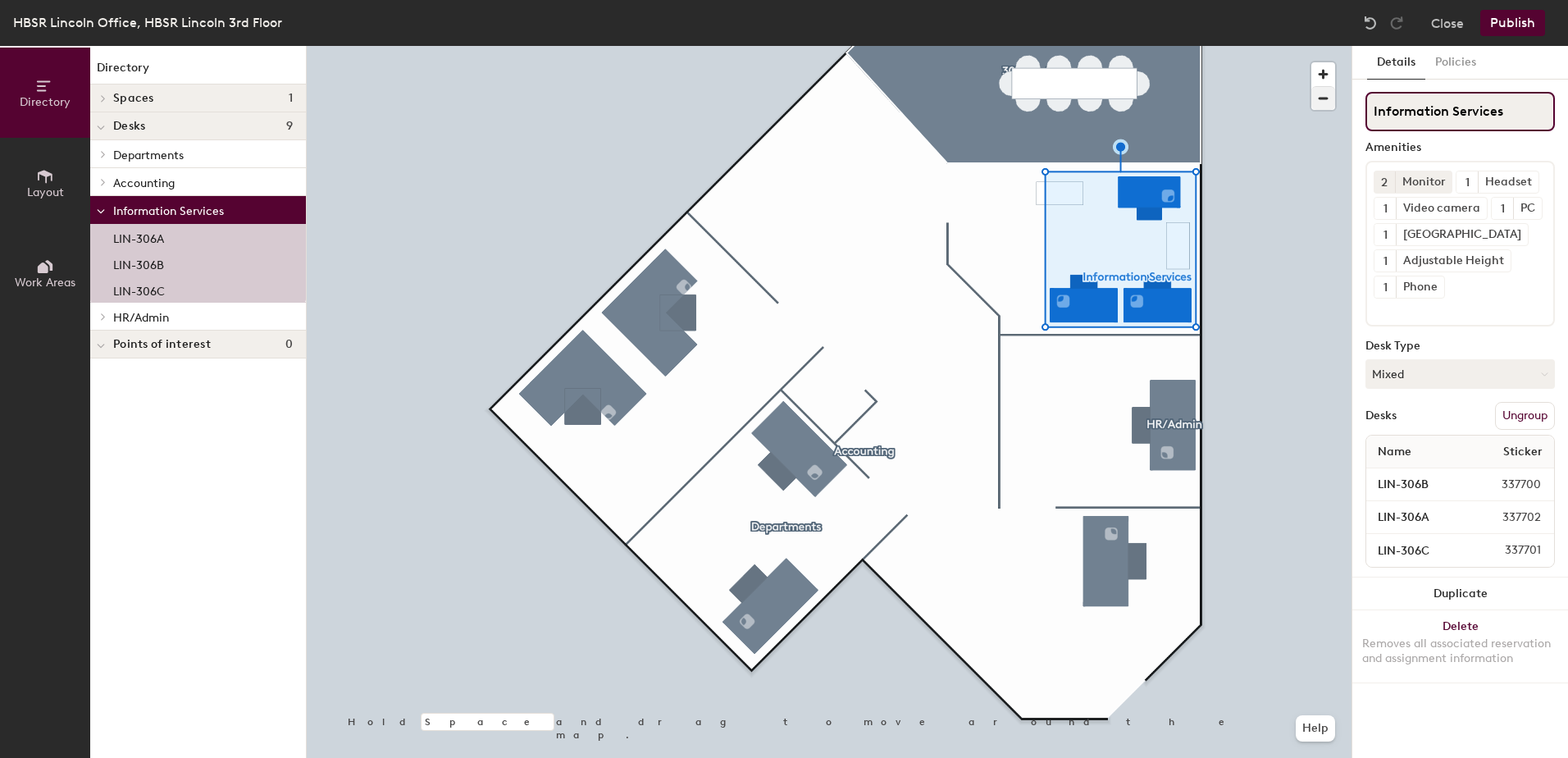
drag, startPoint x: 1523, startPoint y: 113, endPoint x: 1313, endPoint y: 108, distance: 210.1
click at [1313, 108] on div "Directory Layout Work Areas Directory Spaces 1 305 Conference Room Desks 9 Depa…" at bounding box center [784, 401] width 1568 height 711
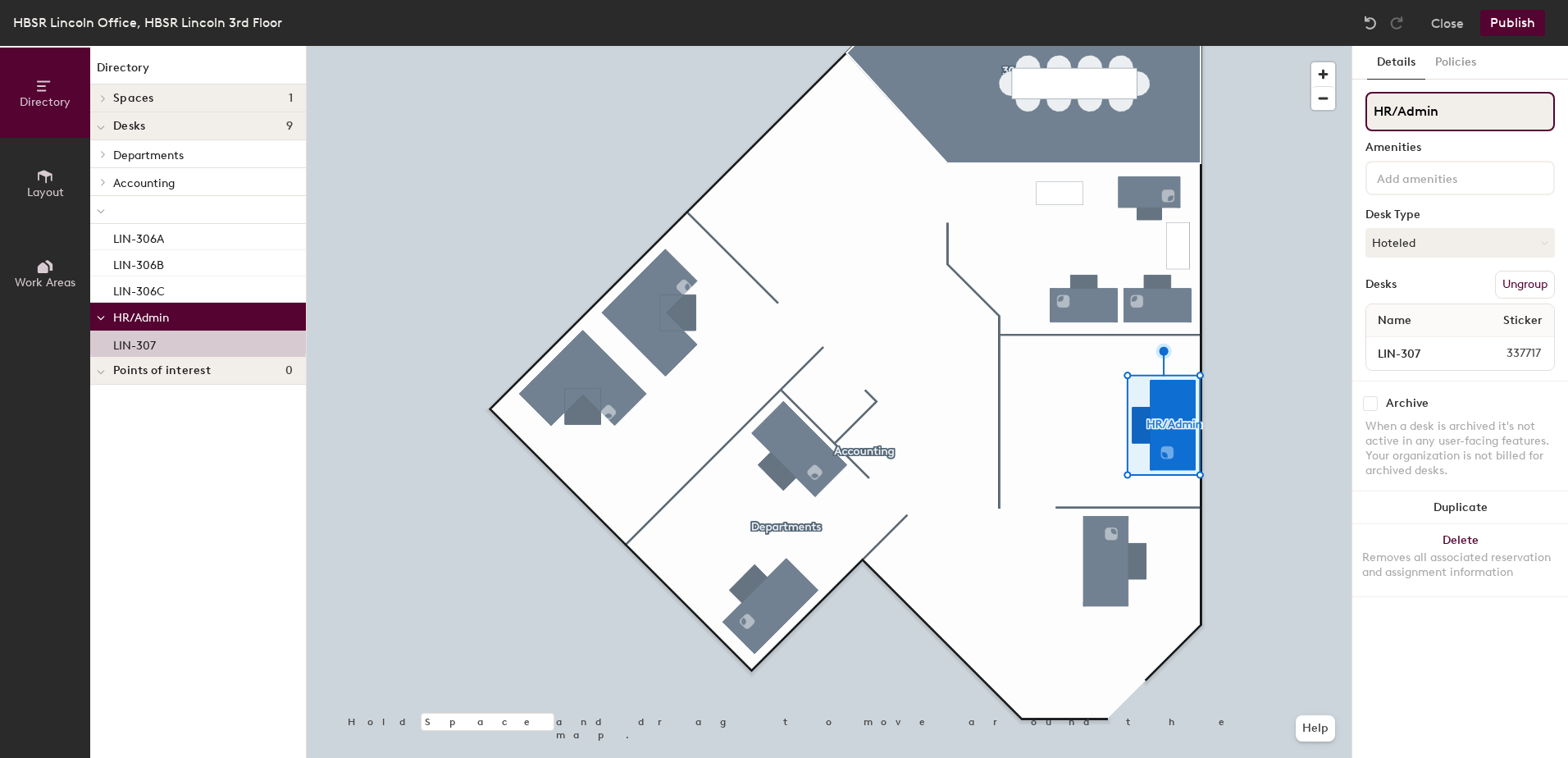
click at [1216, 83] on div "Directory Layout Work Areas Directory Spaces 1 305 Conference Room Desks 9 Depa…" at bounding box center [784, 401] width 1568 height 711
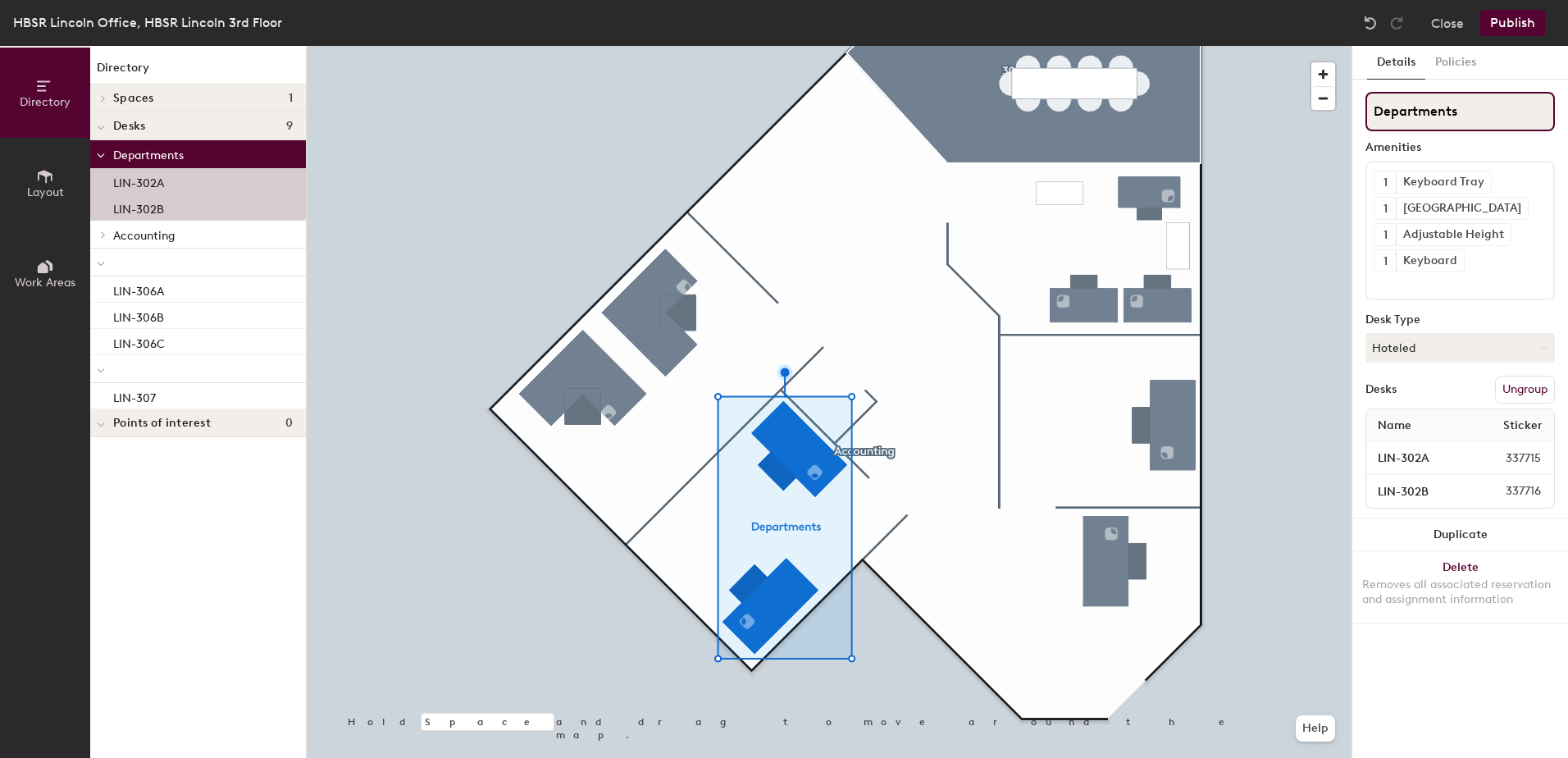
click at [1122, 120] on div "Directory Layout Work Areas Directory Spaces 1 305 Conference Room Desks 9 Depa…" at bounding box center [784, 401] width 1568 height 711
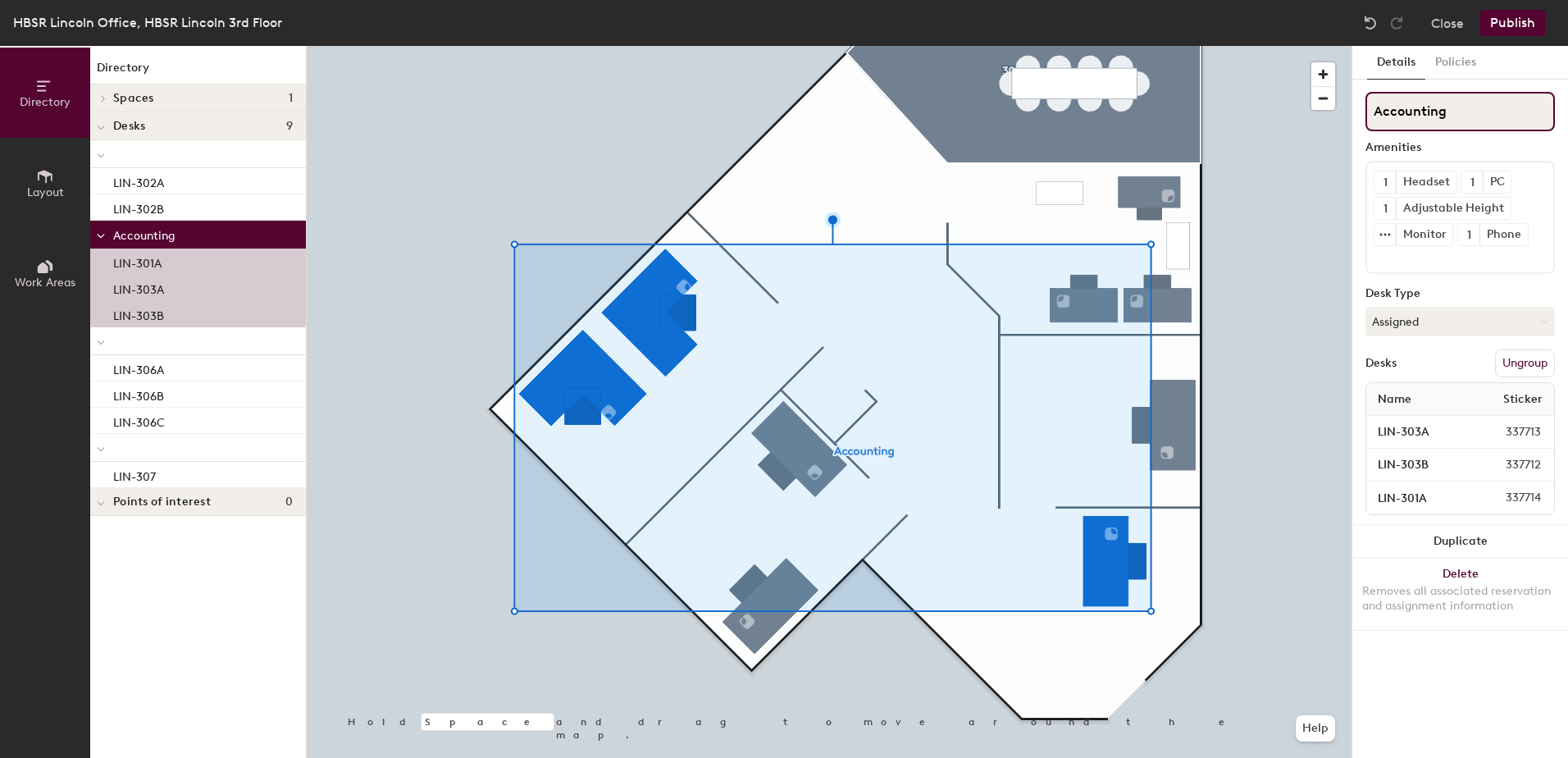
click at [1346, 122] on div "Directory Layout Work Areas Directory Spaces 1 305 Conference Room Desks 9 LIN-…" at bounding box center [784, 401] width 1568 height 711
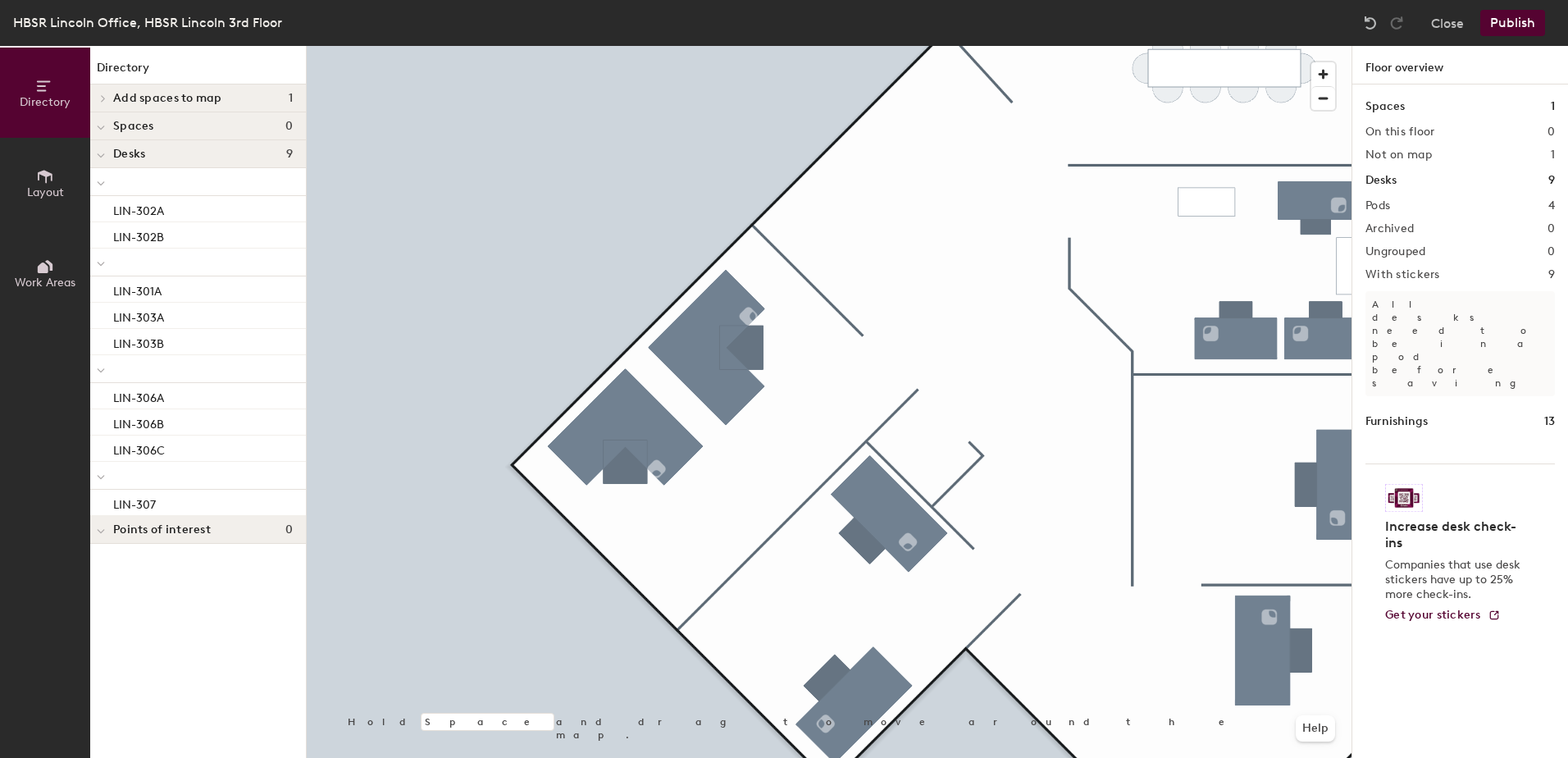
click at [1427, 33] on div "Close Publish" at bounding box center [1456, 23] width 197 height 26
click at [1436, 15] on button "Close" at bounding box center [1447, 23] width 33 height 26
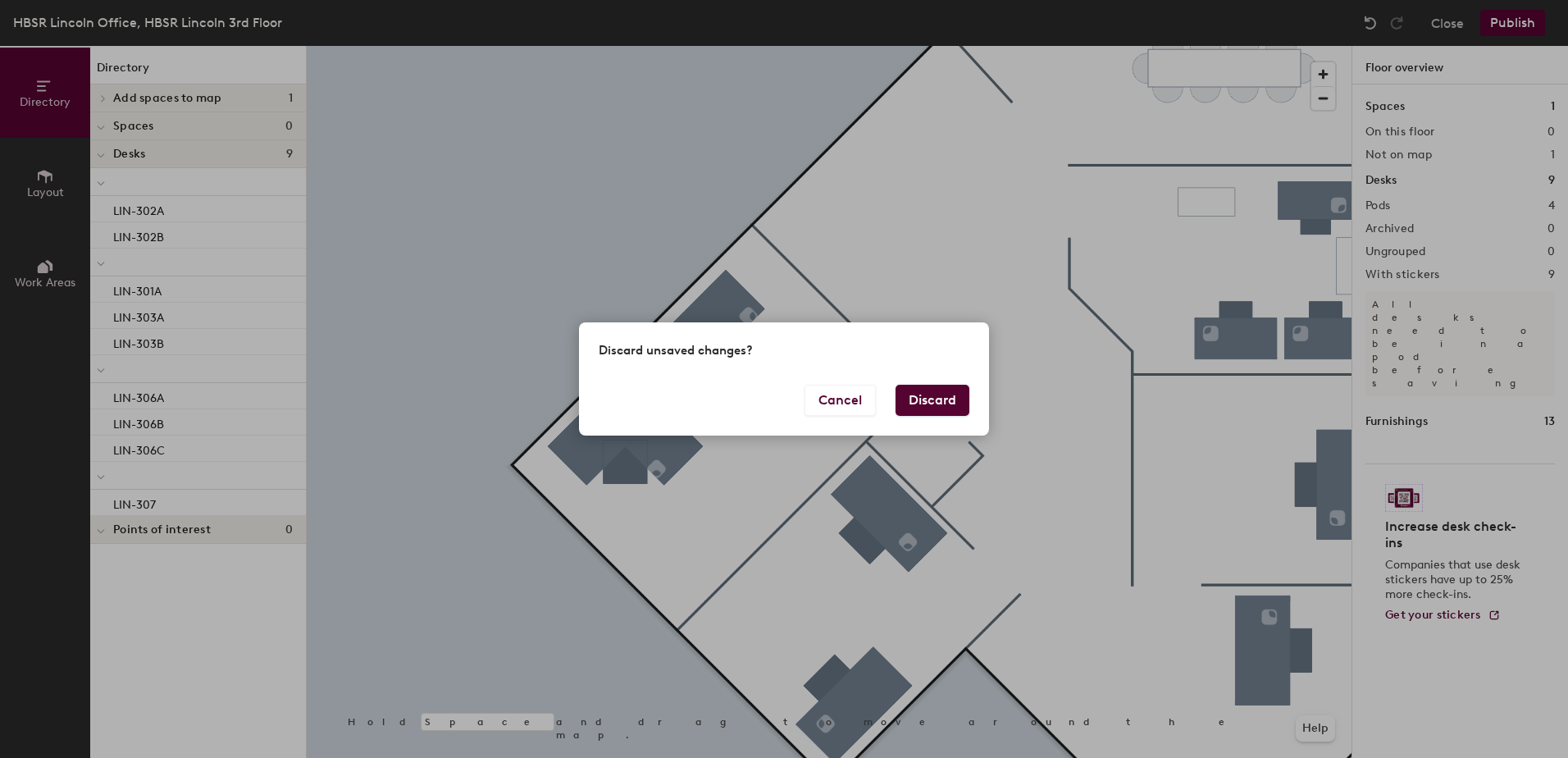
click at [945, 404] on button "Discard" at bounding box center [932, 399] width 74 height 31
